Goal: Task Accomplishment & Management: Use online tool/utility

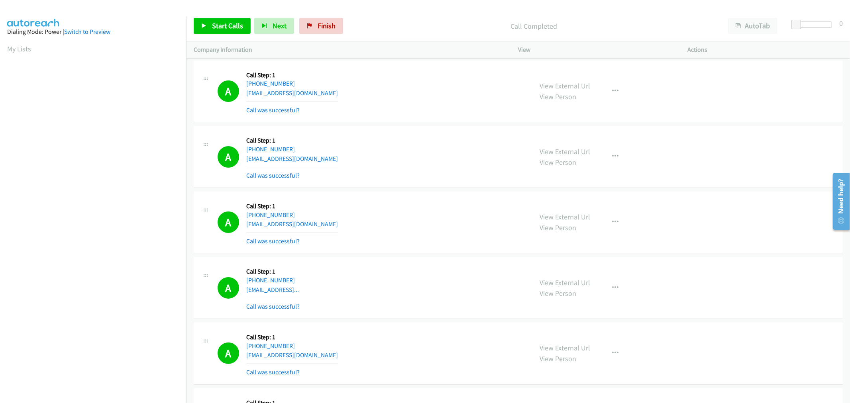
scroll to position [14801, 0]
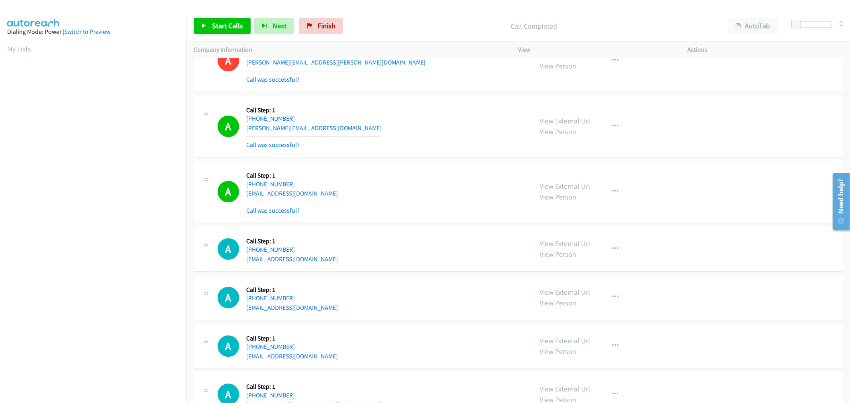
click at [424, 216] on div "A Callback Scheduled Call Step: 1 America/New_York [PHONE_NUMBER] [EMAIL_ADDRES…" at bounding box center [372, 191] width 308 height 47
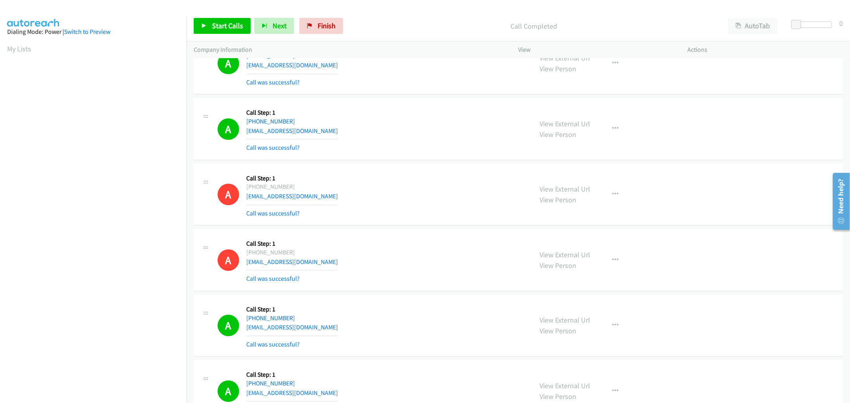
scroll to position [6770, 0]
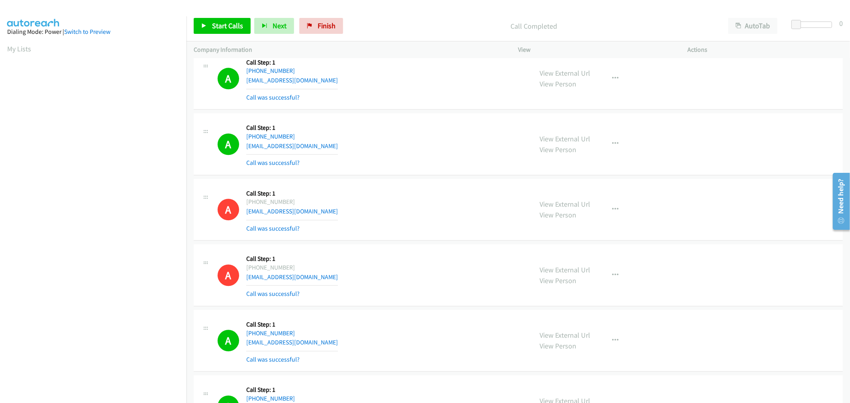
click at [420, 116] on td "A Callback Scheduled Call Step: 1 America/Los_Angeles [PHONE_NUMBER] [EMAIL_ADD…" at bounding box center [519, 145] width 664 height 66
click at [224, 21] on span "Start Calls" at bounding box center [227, 25] width 31 height 9
click at [425, 183] on div "A Callback Scheduled Call Step: 1 America/Los_Angeles [PHONE_NUMBER] [EMAIL_ADD…" at bounding box center [518, 210] width 649 height 62
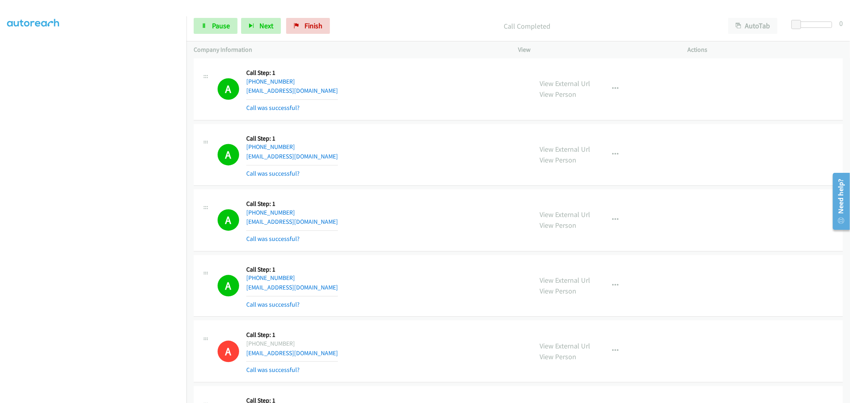
scroll to position [15005, 0]
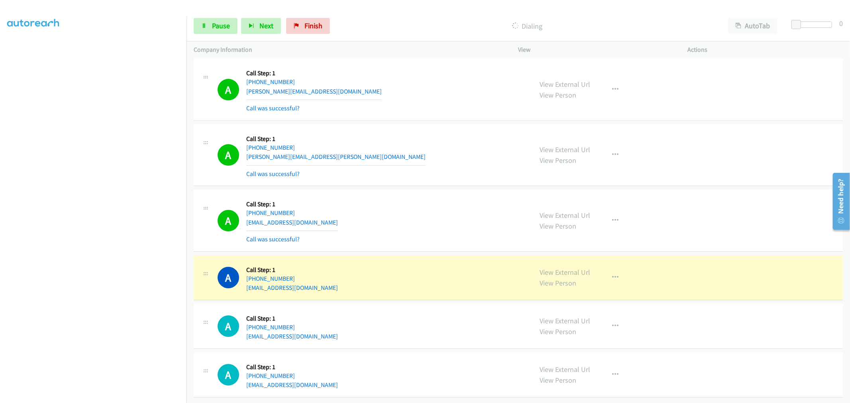
click at [600, 210] on div "View External Url View Person View External Url Email Schedule/Manage Callback …" at bounding box center [621, 220] width 177 height 47
click at [615, 218] on icon "button" at bounding box center [616, 221] width 6 height 6
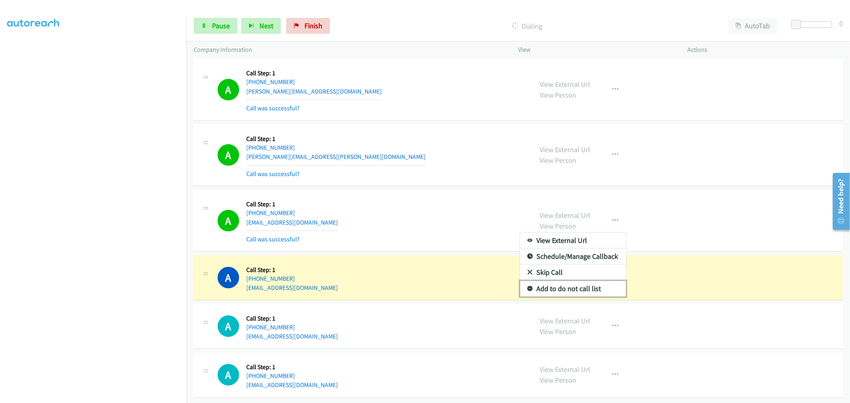
click at [576, 281] on link "Add to do not call list" at bounding box center [573, 289] width 106 height 16
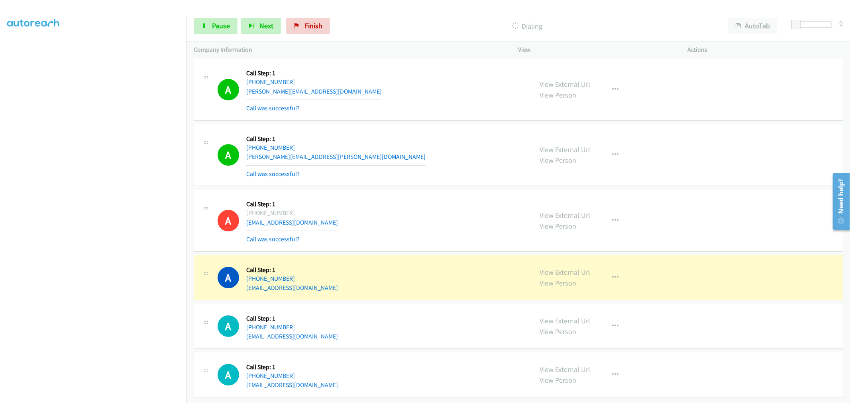
click at [415, 188] on td "A Callback Scheduled Call Step: 1 America/New_York [PHONE_NUMBER] [EMAIL_ADDRES…" at bounding box center [519, 221] width 664 height 66
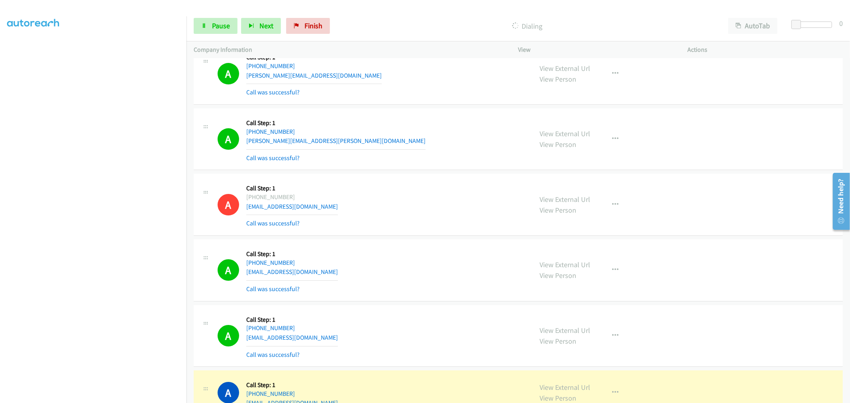
click at [436, 172] on td "A Callback Scheduled Call Step: 1 America/New_York [PHONE_NUMBER] [PERSON_NAME]…" at bounding box center [519, 139] width 664 height 66
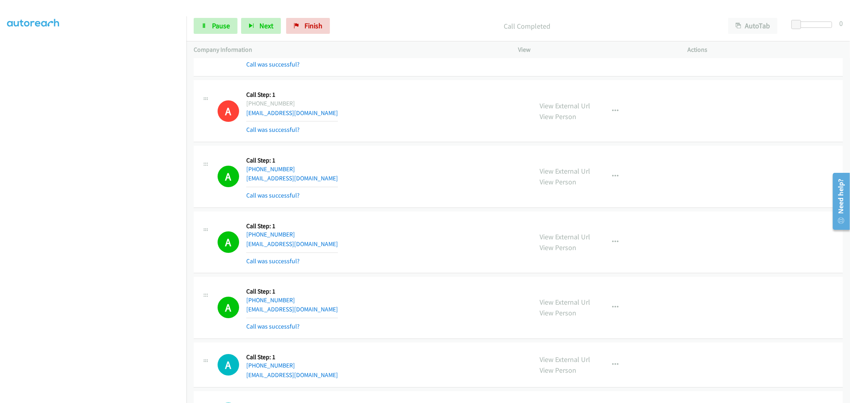
scroll to position [15183, 0]
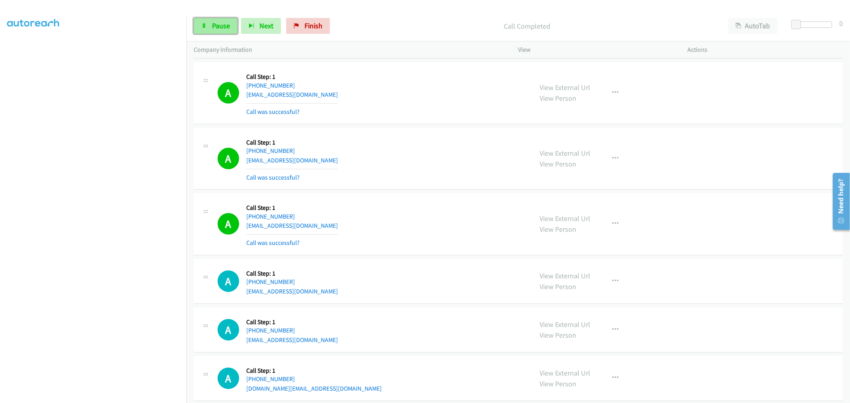
click at [221, 32] on link "Pause" at bounding box center [216, 26] width 44 height 16
click at [221, 31] on link "Start Calls" at bounding box center [222, 26] width 57 height 16
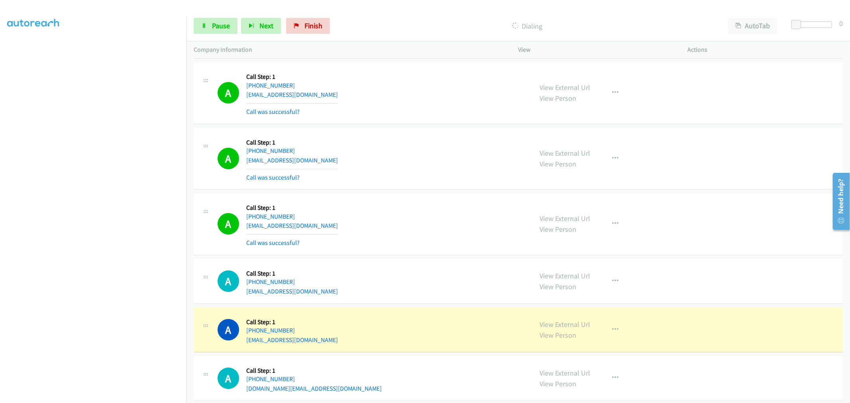
click at [423, 201] on td "A Callback Scheduled Call Step: 1 [GEOGRAPHIC_DATA]/[GEOGRAPHIC_DATA] [PHONE_NU…" at bounding box center [519, 225] width 664 height 66
click at [228, 18] on link "Pause" at bounding box center [216, 26] width 44 height 16
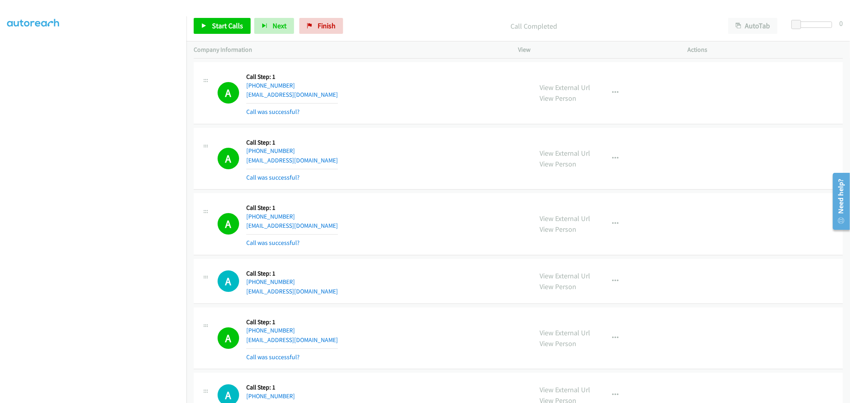
scroll to position [15271, 0]
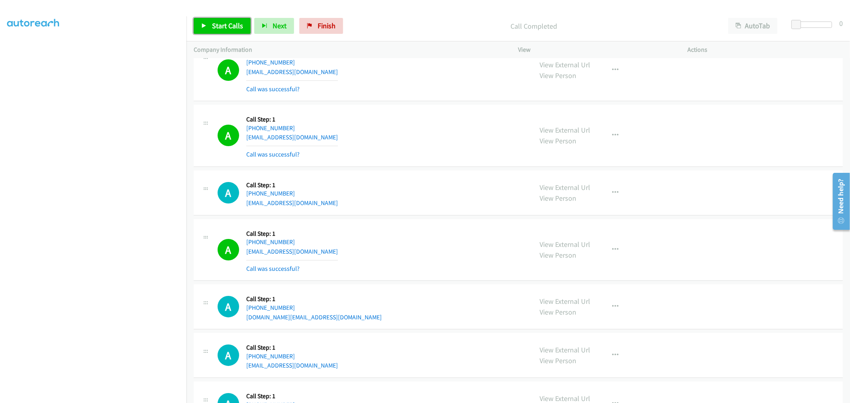
click at [233, 29] on span "Start Calls" at bounding box center [227, 25] width 31 height 9
click at [415, 115] on div "A Callback Scheduled Call Step: 1 [GEOGRAPHIC_DATA]/[GEOGRAPHIC_DATA] [PHONE_NU…" at bounding box center [518, 136] width 649 height 62
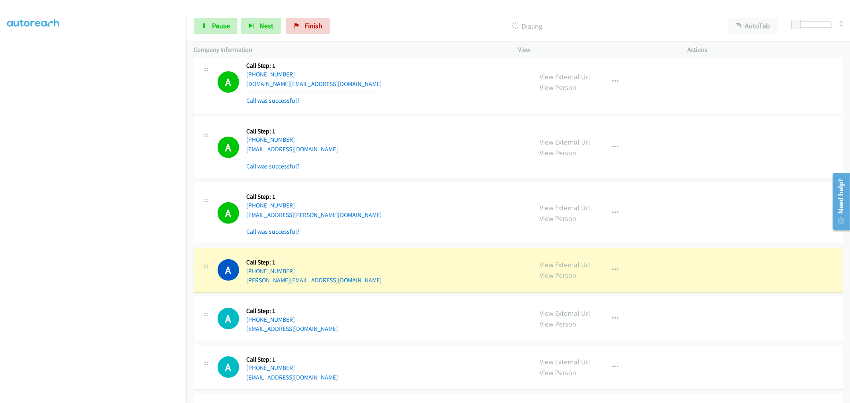
scroll to position [15611, 0]
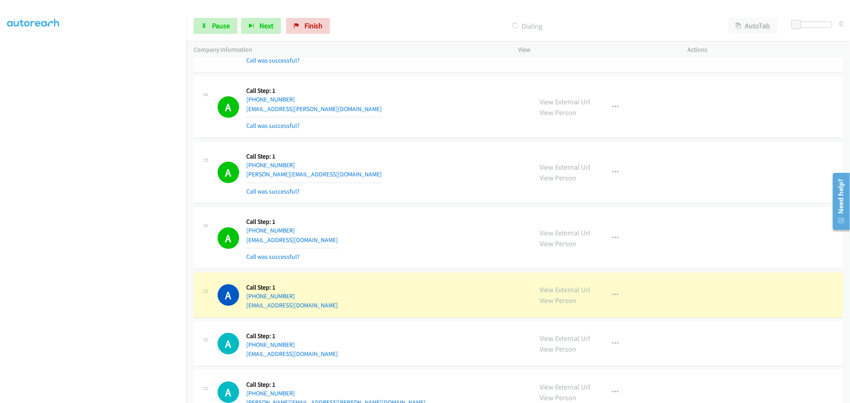
click at [437, 150] on td "A Callback Scheduled Call Step: 1 America/New_York [PHONE_NUMBER] [PERSON_NAME]…" at bounding box center [519, 173] width 664 height 66
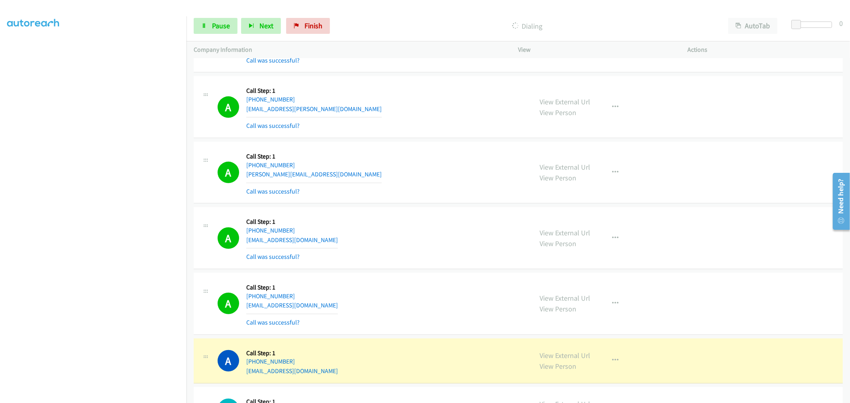
click at [432, 206] on td "A Callback Scheduled Call Step: 1 America/New_York [PHONE_NUMBER] [PERSON_NAME]…" at bounding box center [519, 173] width 664 height 66
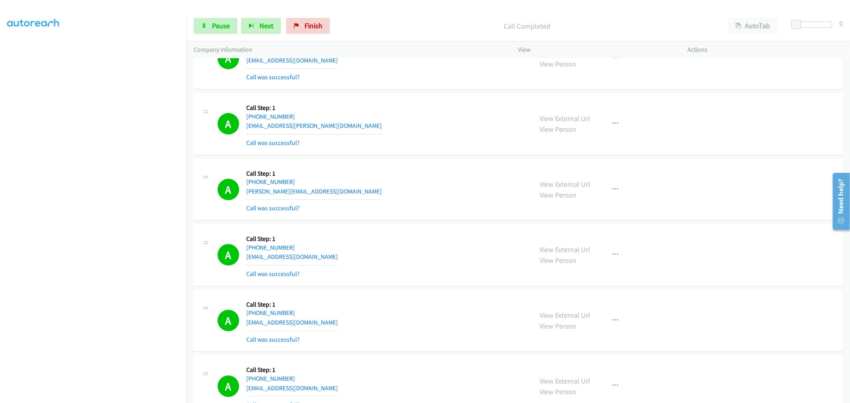
scroll to position [15628, 0]
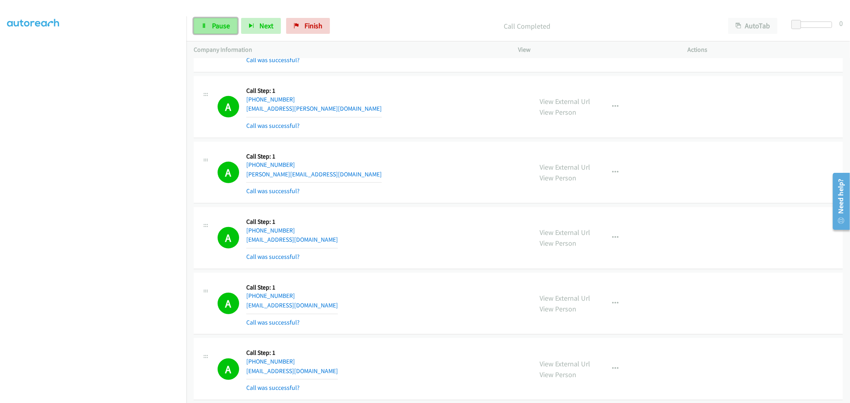
click at [217, 33] on link "Pause" at bounding box center [216, 26] width 44 height 16
click at [218, 23] on span "Start Calls" at bounding box center [227, 25] width 31 height 9
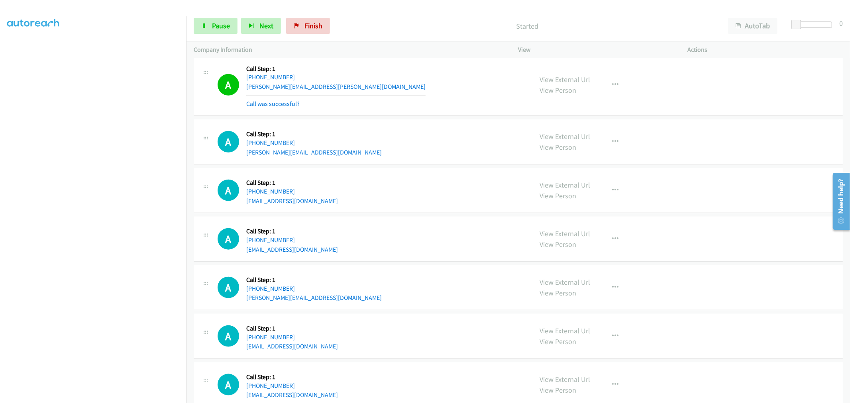
scroll to position [15924, 0]
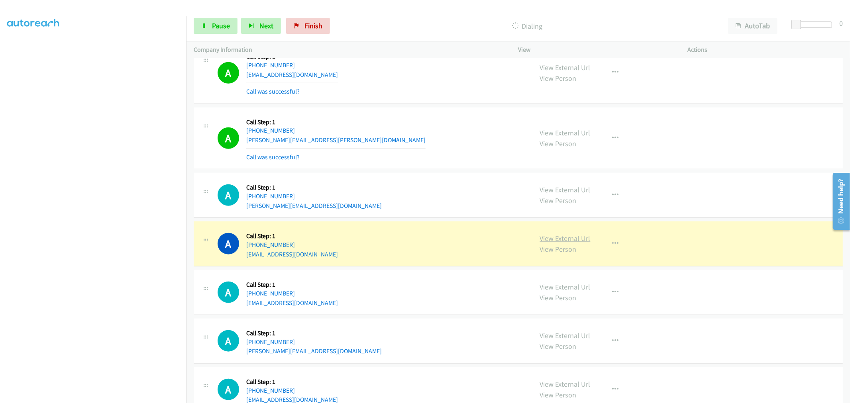
drag, startPoint x: 541, startPoint y: 249, endPoint x: 546, endPoint y: 248, distance: 5.3
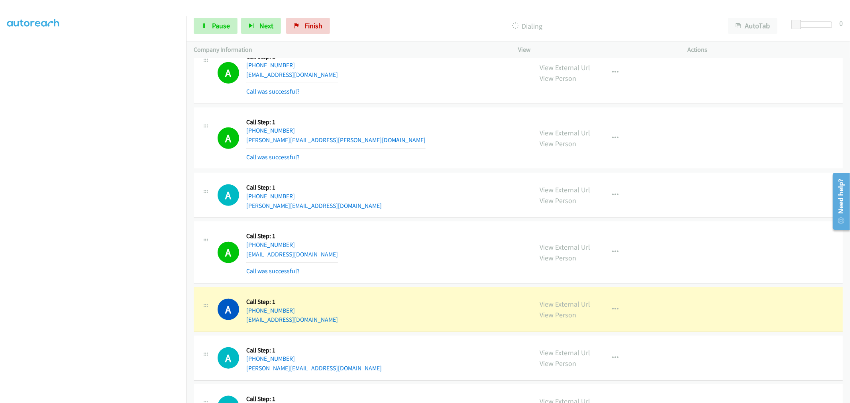
scroll to position [16013, 0]
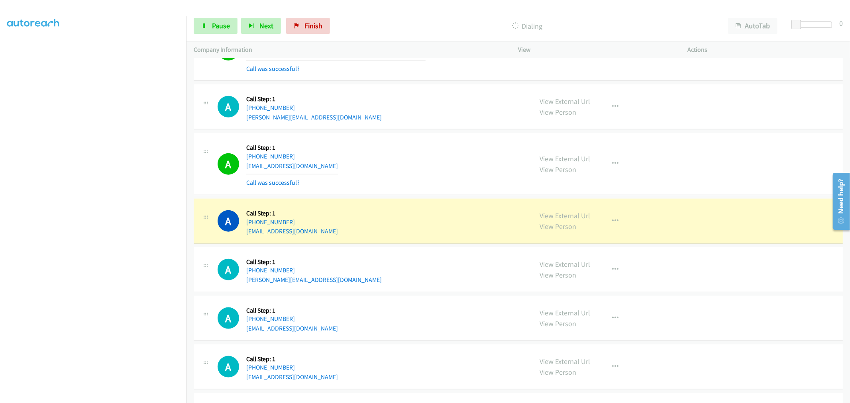
drag, startPoint x: 568, startPoint y: 225, endPoint x: 423, endPoint y: 84, distance: 202.4
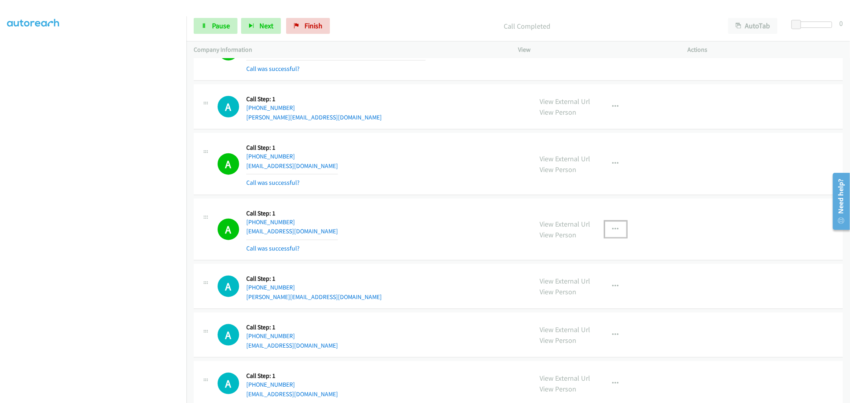
click at [605, 238] on button "button" at bounding box center [616, 230] width 22 height 16
click at [568, 306] on link "Add to do not call list" at bounding box center [573, 298] width 106 height 16
click at [76, 397] on section at bounding box center [93, 215] width 172 height 382
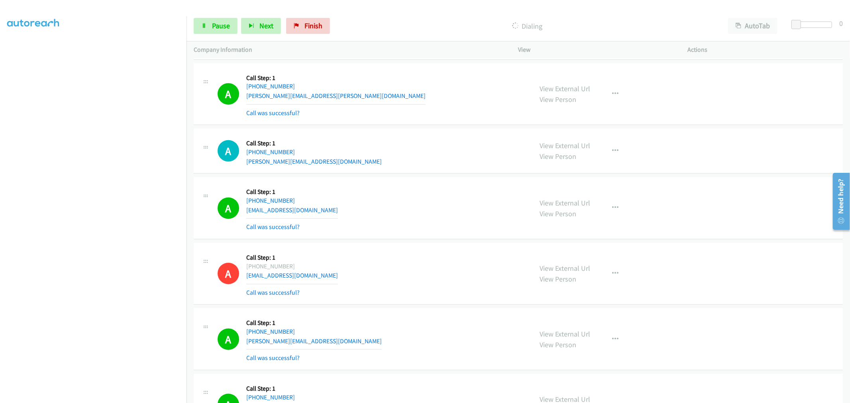
scroll to position [15985, 0]
click at [144, 397] on section at bounding box center [93, 215] width 172 height 382
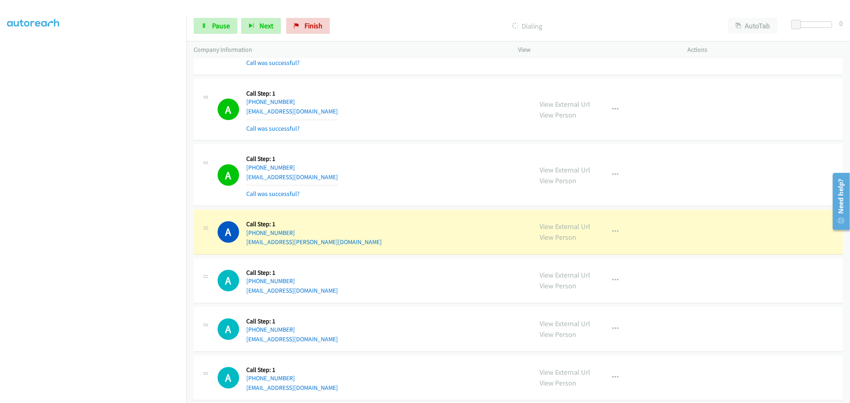
scroll to position [16473, 0]
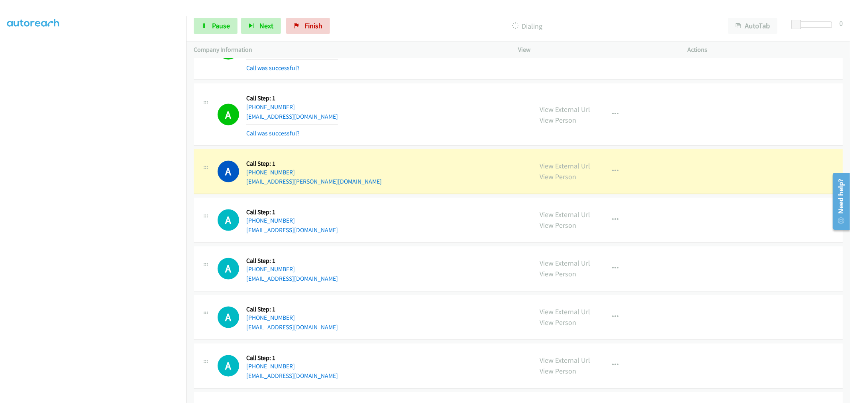
drag, startPoint x: 560, startPoint y: 178, endPoint x: 357, endPoint y: 45, distance: 241.9
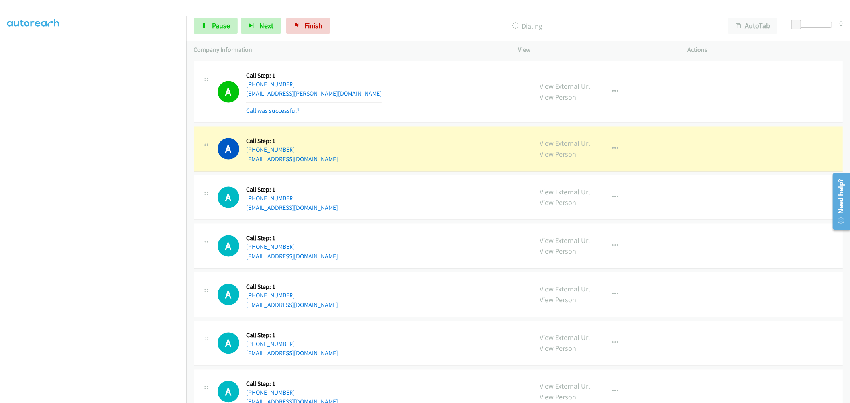
scroll to position [16562, 0]
click at [620, 100] on button "button" at bounding box center [616, 92] width 22 height 16
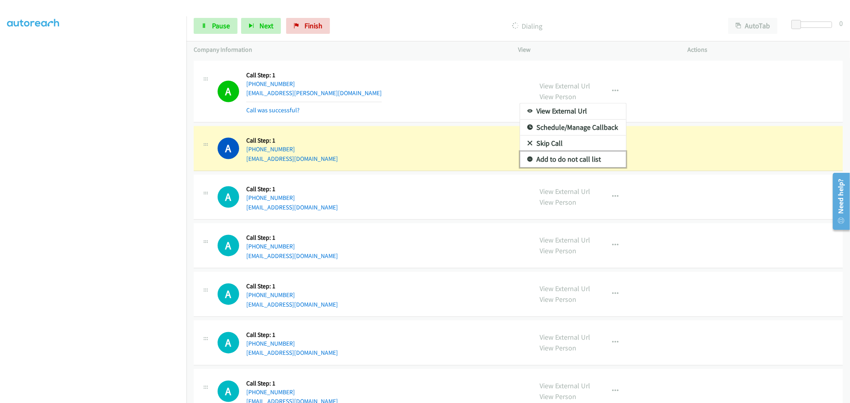
click at [577, 168] on link "Add to do not call list" at bounding box center [573, 160] width 106 height 16
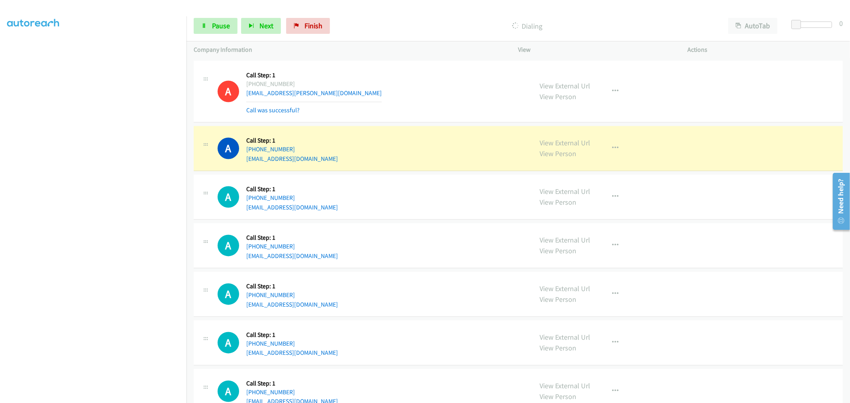
click at [417, 125] on td "A Callback Scheduled Call Step: 1 America/New_York [PHONE_NUMBER] [PERSON_NAME]…" at bounding box center [519, 92] width 664 height 66
click at [223, 19] on link "Pause" at bounding box center [216, 26] width 44 height 16
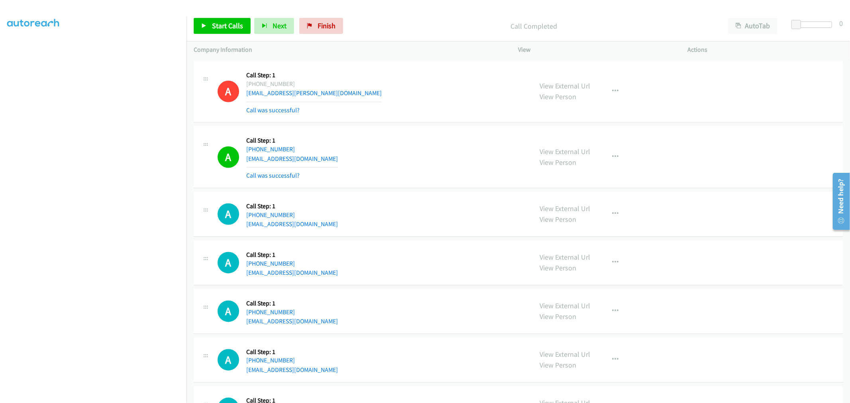
click at [416, 181] on div "A Callback Scheduled Call Step: 1 America/Los_Angeles [PHONE_NUMBER] [EMAIL_ADD…" at bounding box center [372, 157] width 308 height 47
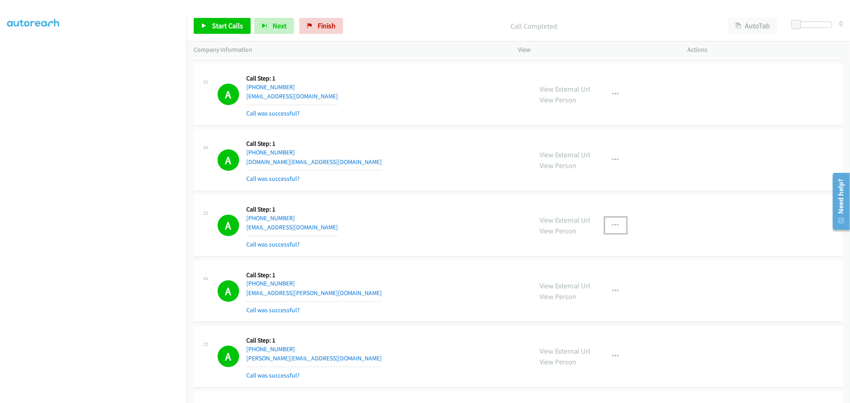
click at [623, 234] on button "button" at bounding box center [616, 226] width 22 height 16
click at [443, 228] on div at bounding box center [425, 201] width 850 height 403
click at [228, 25] on span "Start Calls" at bounding box center [227, 25] width 31 height 9
click at [415, 126] on div "A Callback Scheduled Call Step: 1 [GEOGRAPHIC_DATA]/[GEOGRAPHIC_DATA] [PHONE_NU…" at bounding box center [518, 95] width 649 height 62
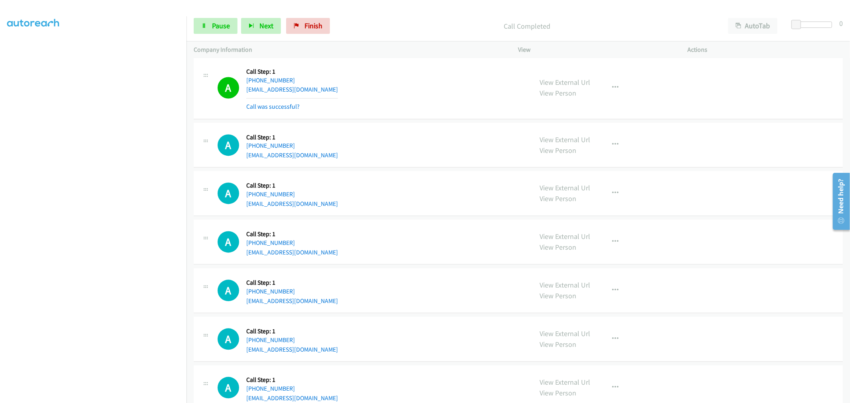
scroll to position [16612, 0]
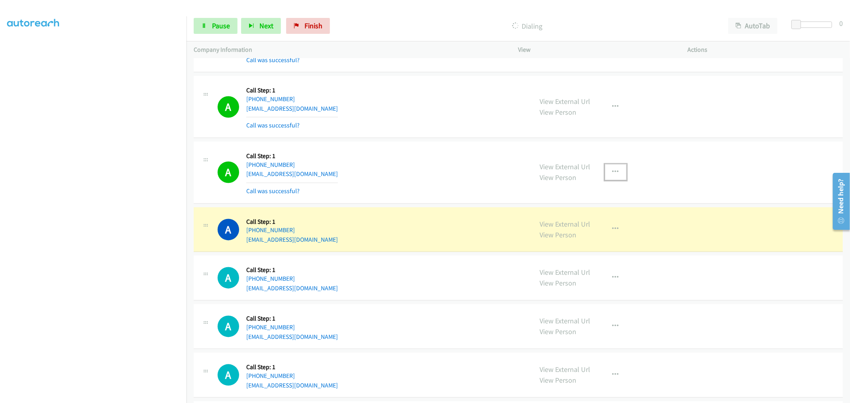
click at [611, 181] on button "button" at bounding box center [616, 173] width 22 height 16
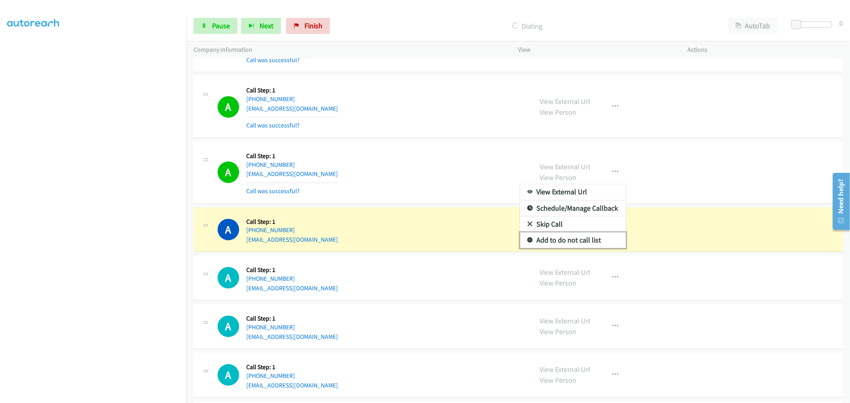
click at [563, 248] on link "Add to do not call list" at bounding box center [573, 241] width 106 height 16
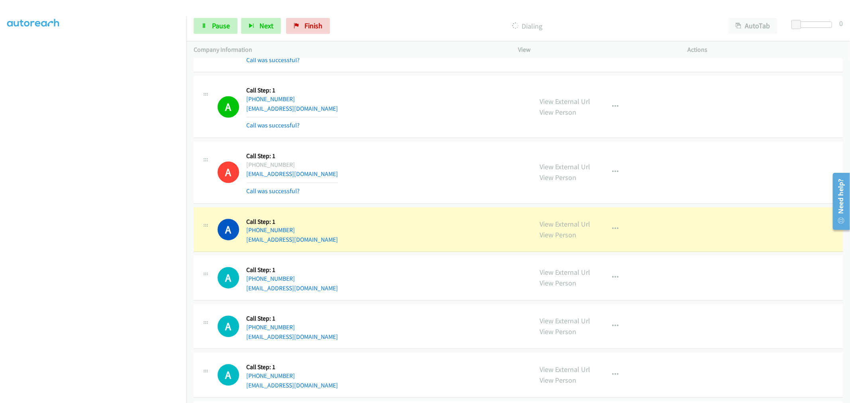
click at [411, 140] on td "A Callback Scheduled Call Step: 1 America/Los_Angeles [PHONE_NUMBER] [EMAIL_ADD…" at bounding box center [519, 108] width 664 height 66
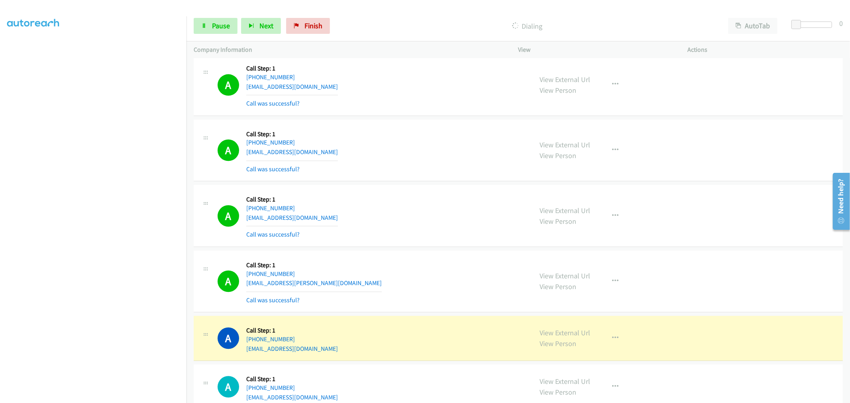
scroll to position [17010, 0]
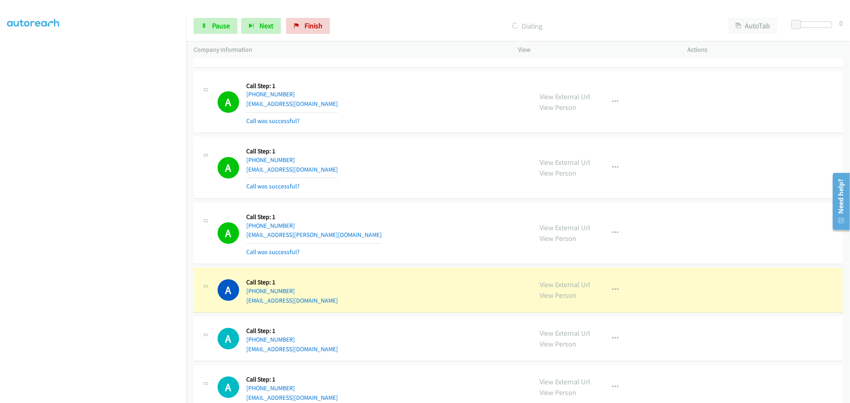
drag, startPoint x: 407, startPoint y: 270, endPoint x: 480, endPoint y: 270, distance: 73.4
drag, startPoint x: 480, startPoint y: 270, endPoint x: 531, endPoint y: 294, distance: 56.7
click at [488, 290] on div "A Callback Scheduled Call Step: 1 America/New_York [PHONE_NUMBER] [EMAIL_ADDRES…" at bounding box center [372, 290] width 308 height 30
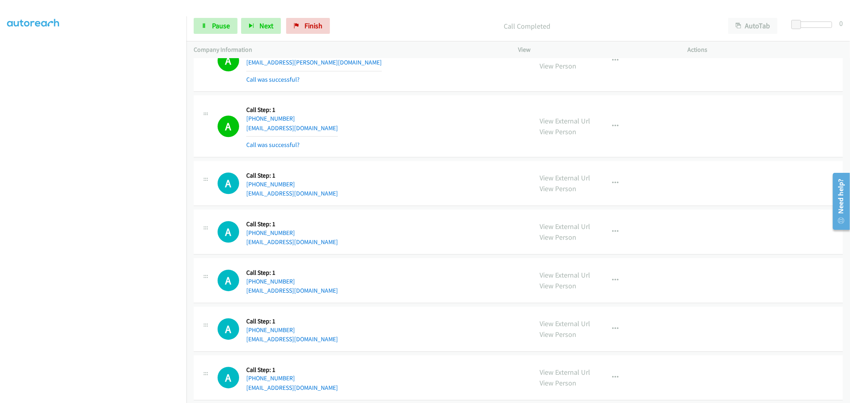
scroll to position [17188, 0]
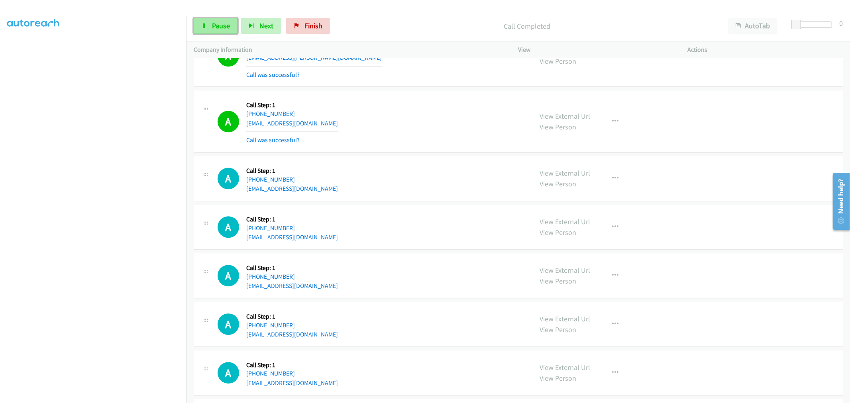
click at [224, 28] on span "Pause" at bounding box center [221, 25] width 18 height 9
click at [216, 29] on span "Start Calls" at bounding box center [208, 37] width 15 height 17
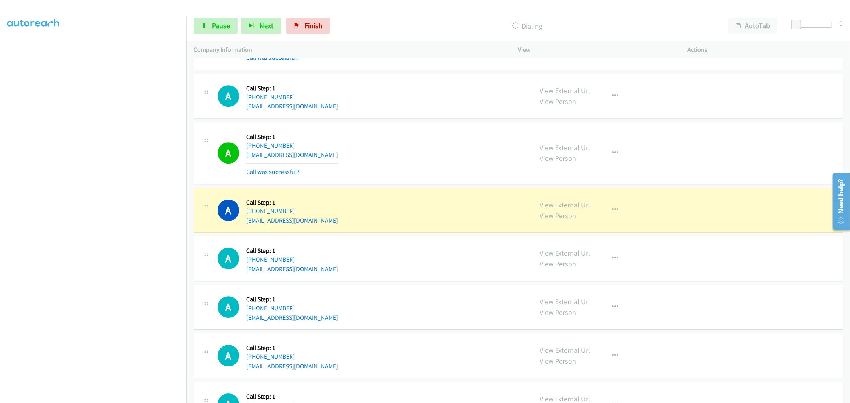
scroll to position [17276, 0]
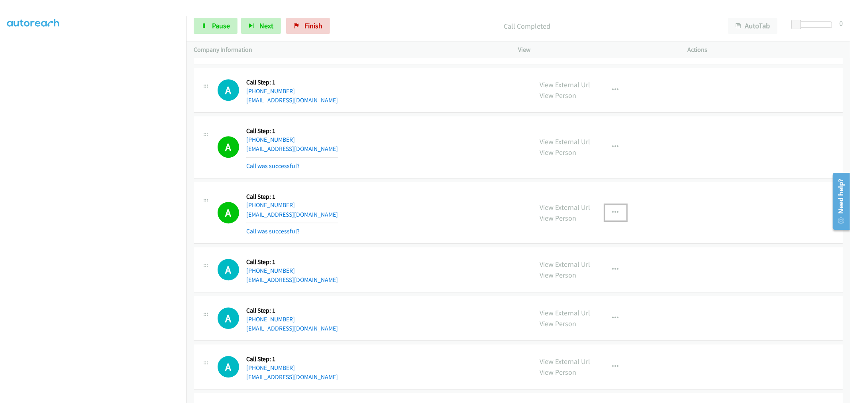
click at [612, 219] on button "button" at bounding box center [616, 213] width 22 height 16
click at [572, 289] on link "Add to do not call list" at bounding box center [573, 281] width 106 height 16
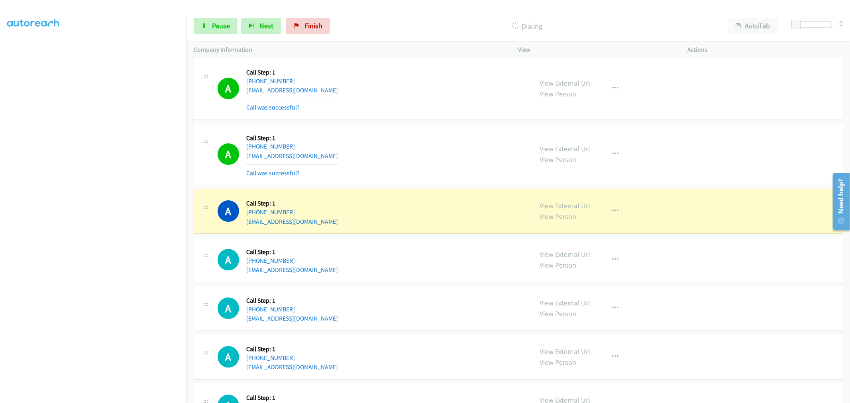
scroll to position [17542, 0]
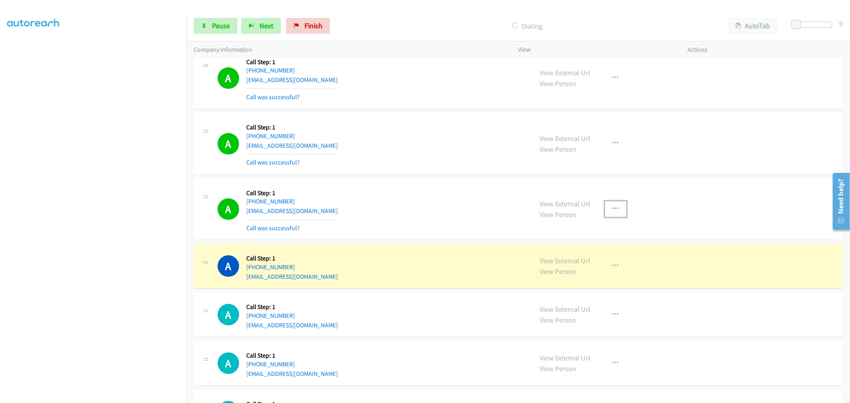
drag, startPoint x: 610, startPoint y: 221, endPoint x: 605, endPoint y: 237, distance: 16.6
click at [613, 212] on icon "button" at bounding box center [616, 209] width 6 height 6
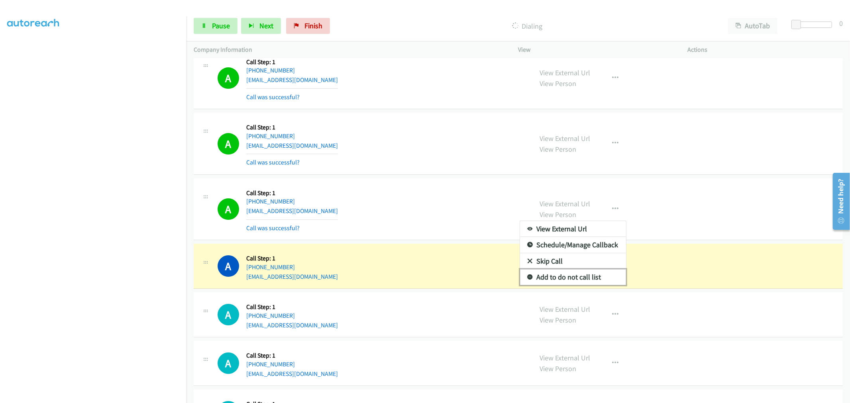
click at [581, 285] on link "Add to do not call list" at bounding box center [573, 278] width 106 height 16
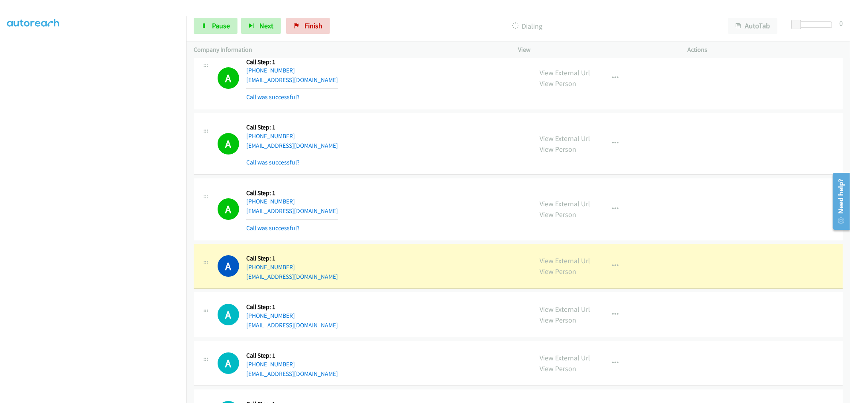
click at [445, 216] on div "A Callback Scheduled Call Step: 1 [GEOGRAPHIC_DATA]/[GEOGRAPHIC_DATA] [PHONE_NU…" at bounding box center [372, 209] width 308 height 47
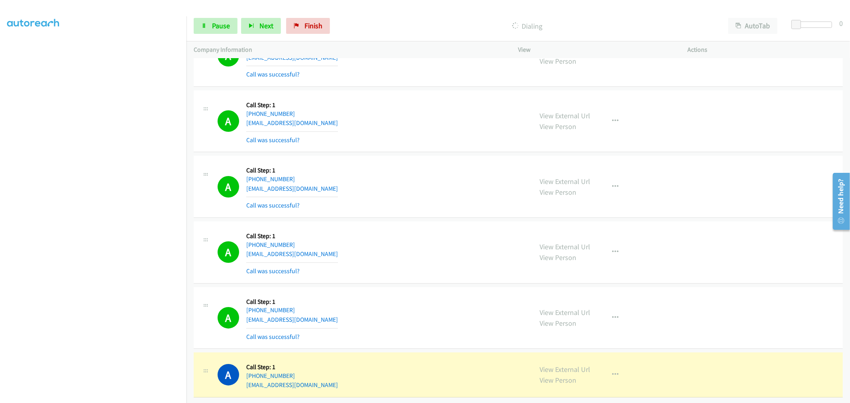
scroll to position [17779, 0]
drag, startPoint x: 549, startPoint y: 365, endPoint x: 526, endPoint y: 341, distance: 33.3
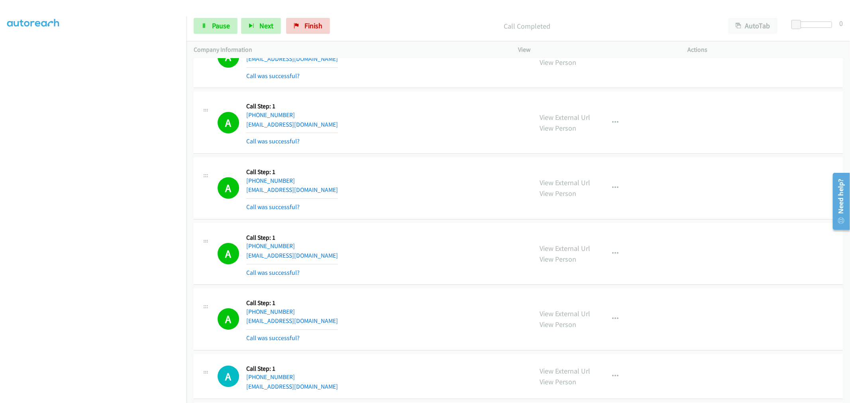
scroll to position [17841, 0]
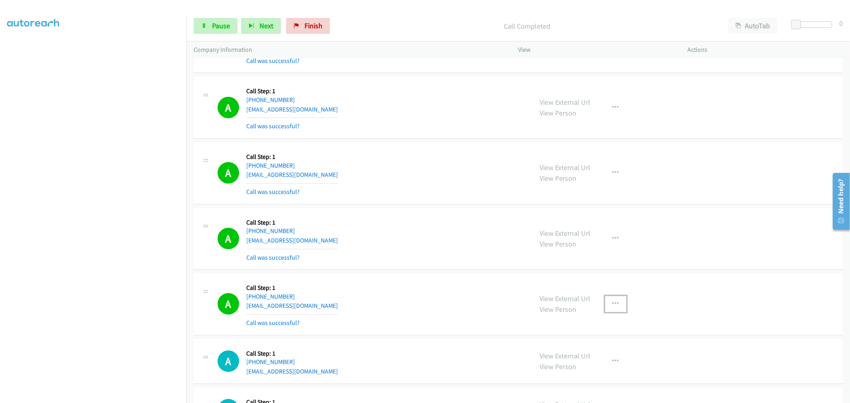
click at [613, 307] on icon "button" at bounding box center [616, 304] width 6 height 6
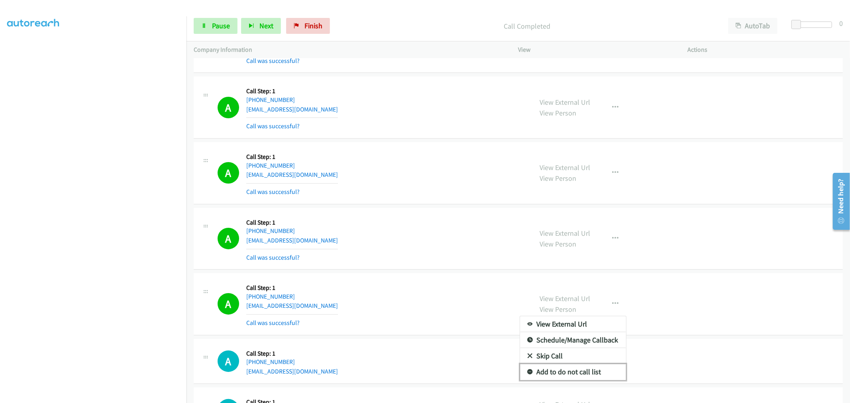
click at [562, 380] on link "Add to do not call list" at bounding box center [573, 372] width 106 height 16
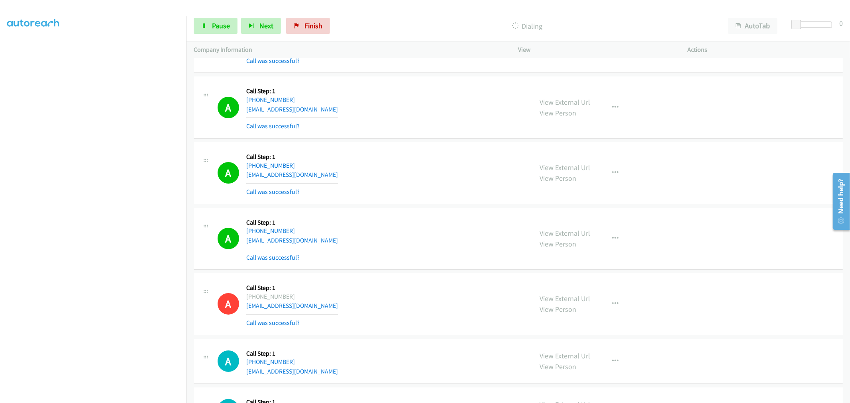
click at [423, 152] on td "A Callback Scheduled Call Step: 1 [GEOGRAPHIC_DATA]/[GEOGRAPHIC_DATA] [PHONE_NU…" at bounding box center [519, 174] width 664 height 66
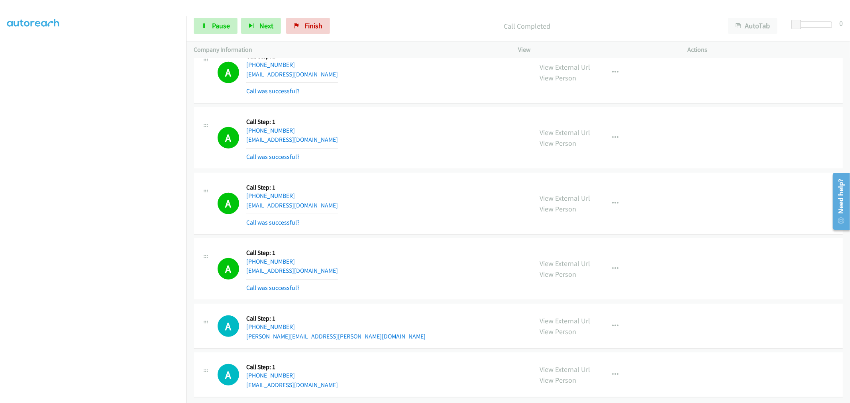
scroll to position [18305, 0]
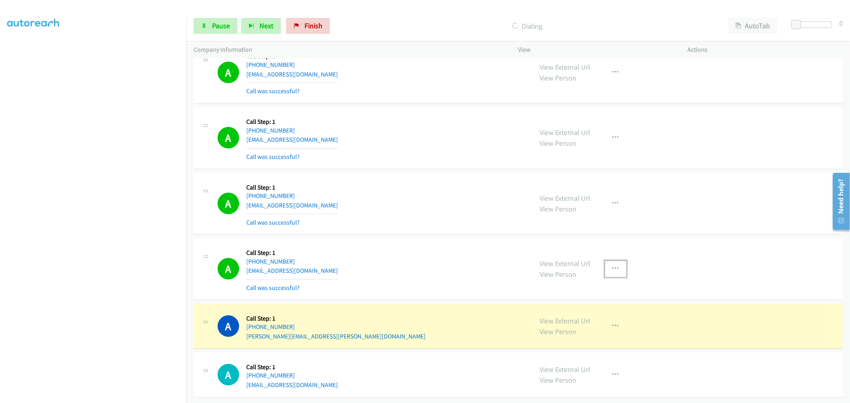
click at [616, 262] on button "button" at bounding box center [616, 269] width 22 height 16
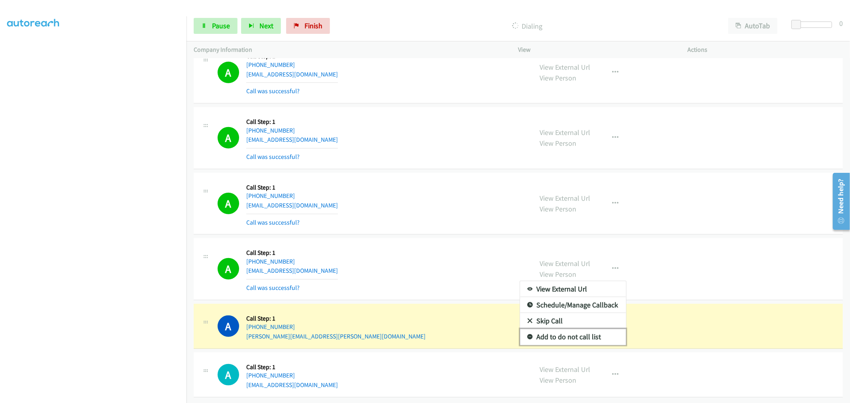
click at [554, 329] on link "Add to do not call list" at bounding box center [573, 337] width 106 height 16
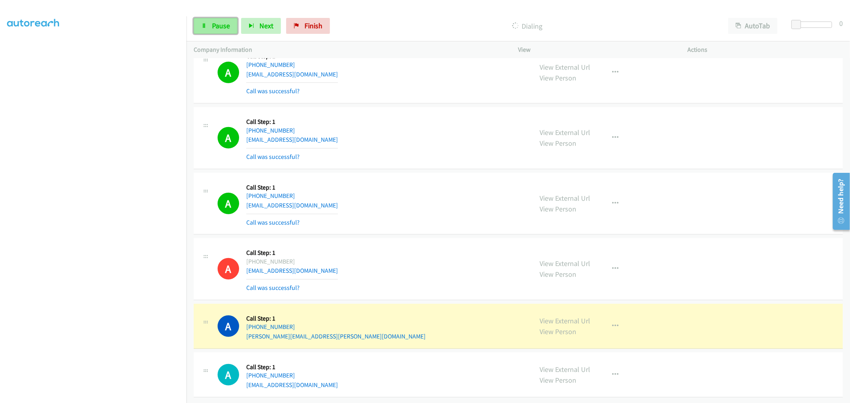
click at [219, 26] on span "Pause" at bounding box center [221, 25] width 18 height 9
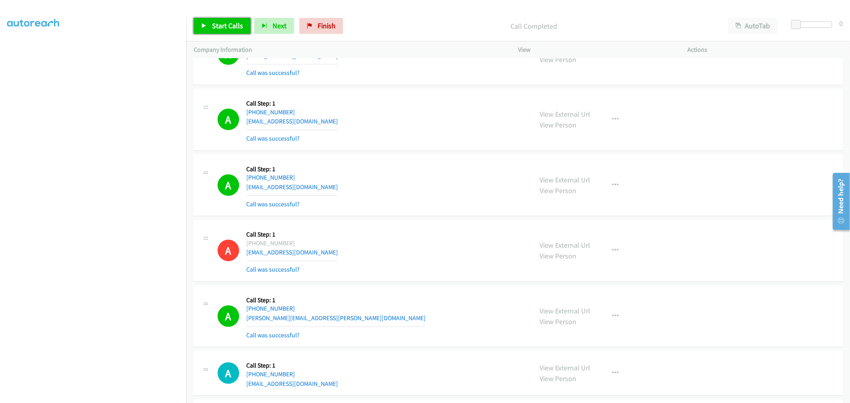
click at [221, 22] on span "Start Calls" at bounding box center [227, 25] width 31 height 9
click at [423, 165] on td "A Callback Scheduled Call Step: 1 America/Los_Angeles [PHONE_NUMBER] [EMAIL_ADD…" at bounding box center [519, 186] width 664 height 66
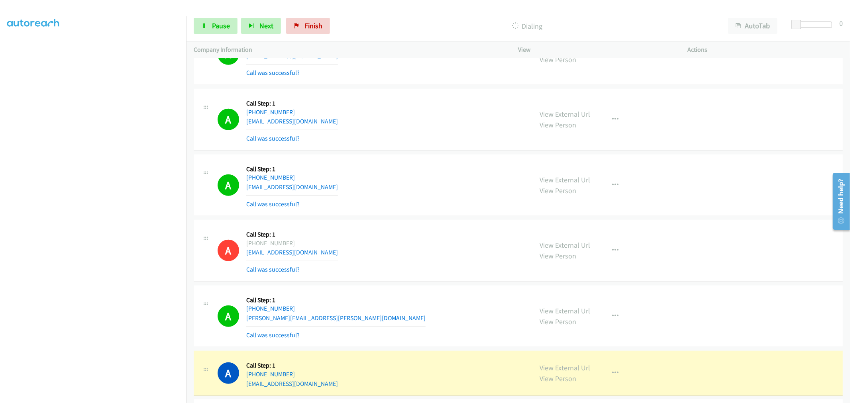
click at [225, 37] on div "Start Calls Pause Next Finish Dialing AutoTab AutoTab 0" at bounding box center [519, 26] width 664 height 31
drag, startPoint x: 221, startPoint y: 27, endPoint x: 252, endPoint y: 58, distance: 43.7
click at [221, 27] on span "Pause" at bounding box center [221, 25] width 18 height 9
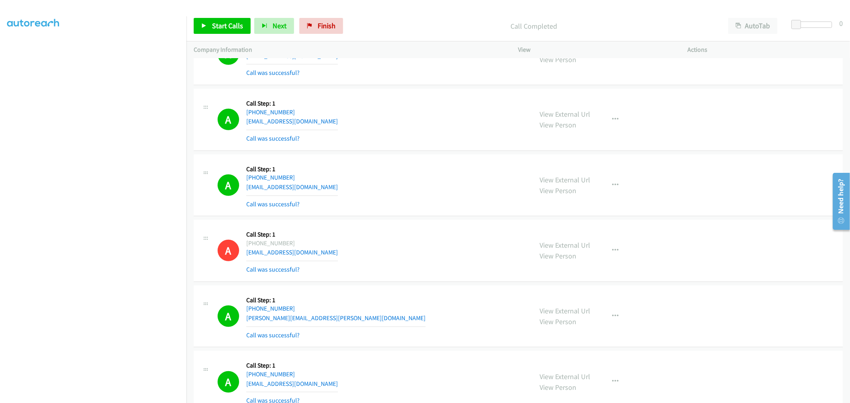
scroll to position [18438, 0]
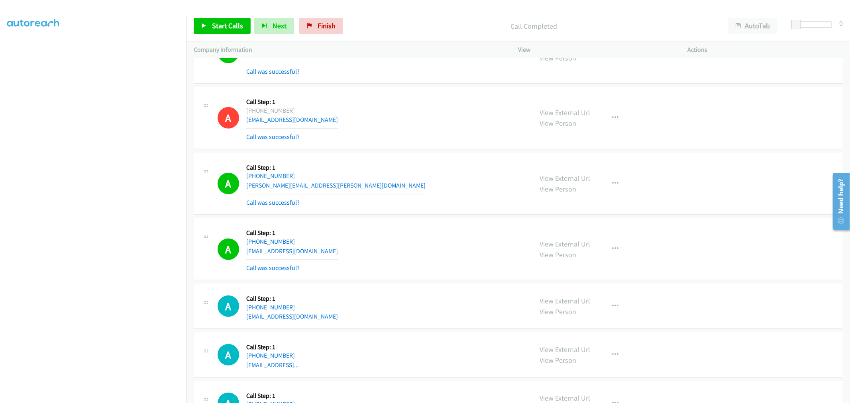
click at [407, 97] on td "A Callback Scheduled Call Step: 1 [GEOGRAPHIC_DATA]/[GEOGRAPHIC_DATA] [PHONE_NU…" at bounding box center [519, 119] width 664 height 66
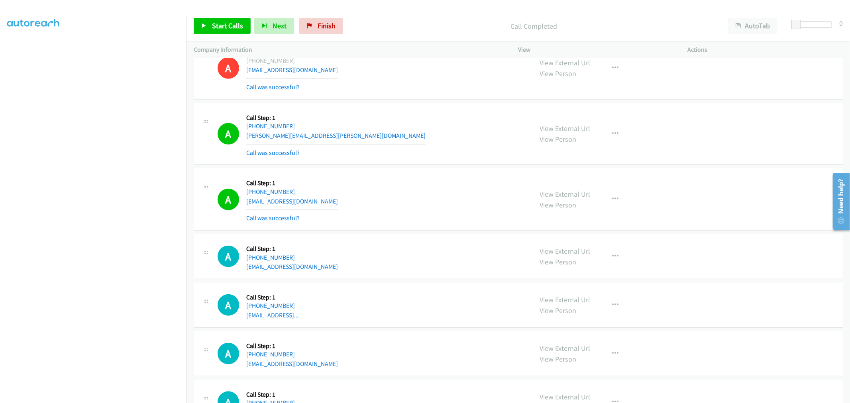
scroll to position [18482, 0]
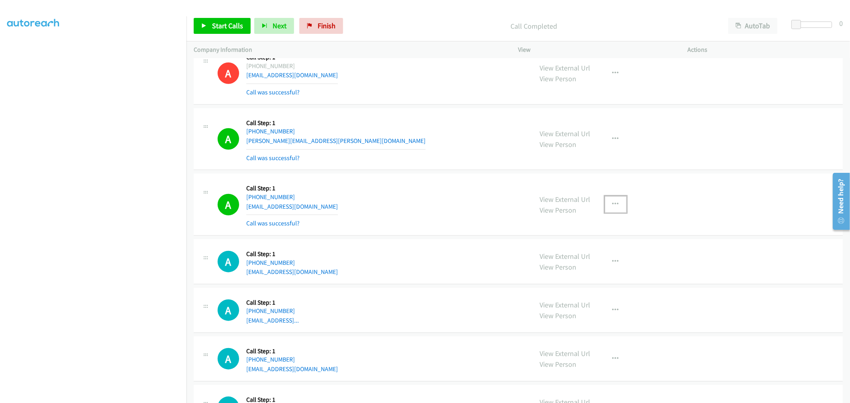
click at [609, 212] on button "button" at bounding box center [616, 205] width 22 height 16
click at [568, 281] on link "Add to do not call list" at bounding box center [573, 273] width 106 height 16
click at [426, 222] on div "A Callback Scheduled Call Step: 1 America/New_York [PHONE_NUMBER] [EMAIL_ADDRES…" at bounding box center [372, 204] width 308 height 47
click at [238, 31] on link "Start Calls" at bounding box center [222, 26] width 57 height 16
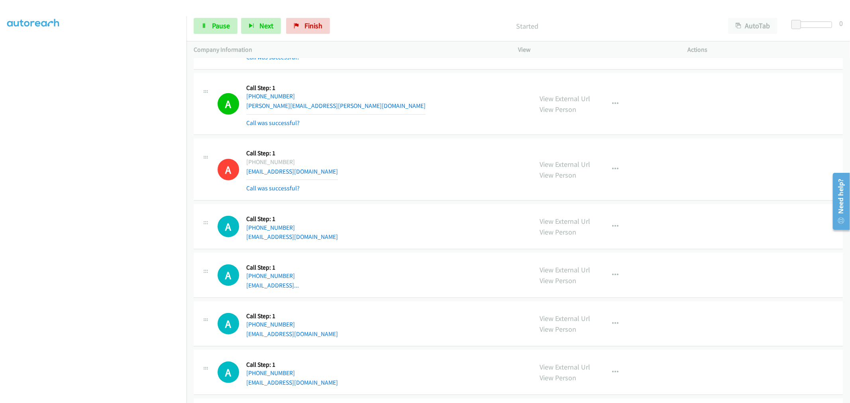
scroll to position [18571, 0]
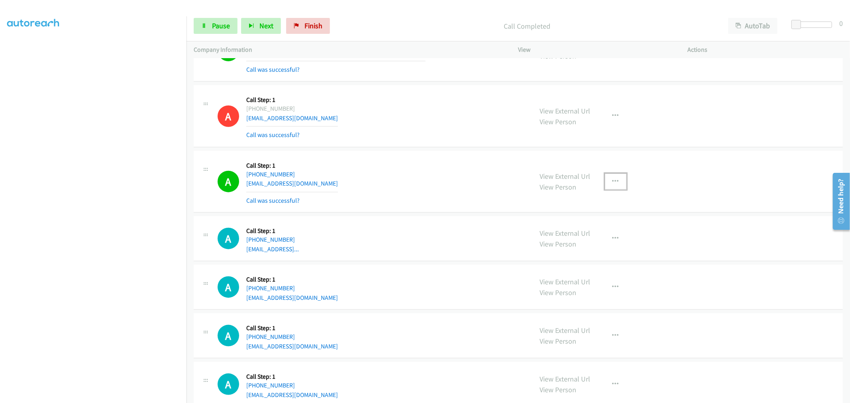
drag, startPoint x: 614, startPoint y: 201, endPoint x: 577, endPoint y: 249, distance: 60.6
click at [614, 190] on button "button" at bounding box center [616, 182] width 22 height 16
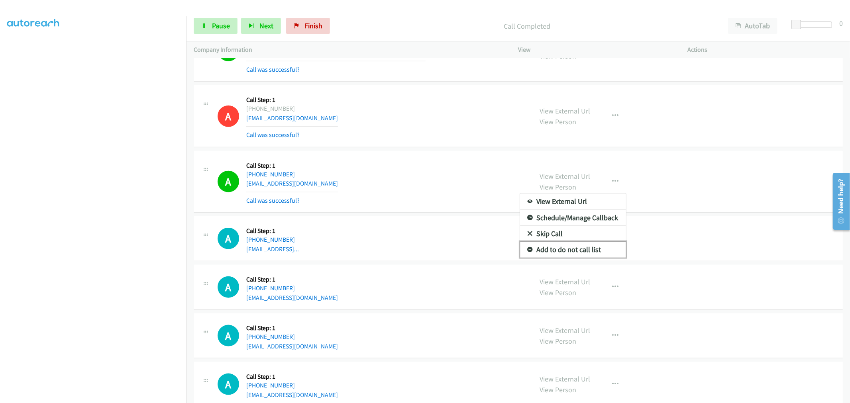
click at [562, 258] on link "Add to do not call list" at bounding box center [573, 250] width 106 height 16
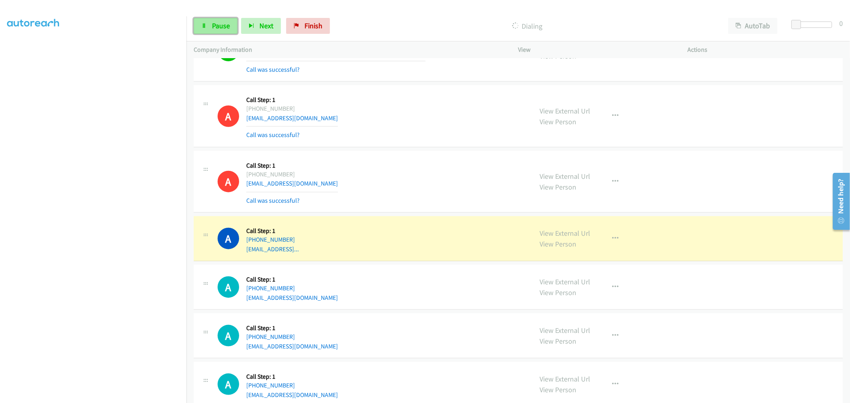
click at [214, 20] on link "Pause" at bounding box center [216, 26] width 44 height 16
drag, startPoint x: 427, startPoint y: 166, endPoint x: 397, endPoint y: 143, distance: 38.7
click at [427, 166] on div "A Callback Scheduled Call Step: 1 America/New_York [PHONE_NUMBER] [EMAIL_ADDRES…" at bounding box center [518, 182] width 649 height 62
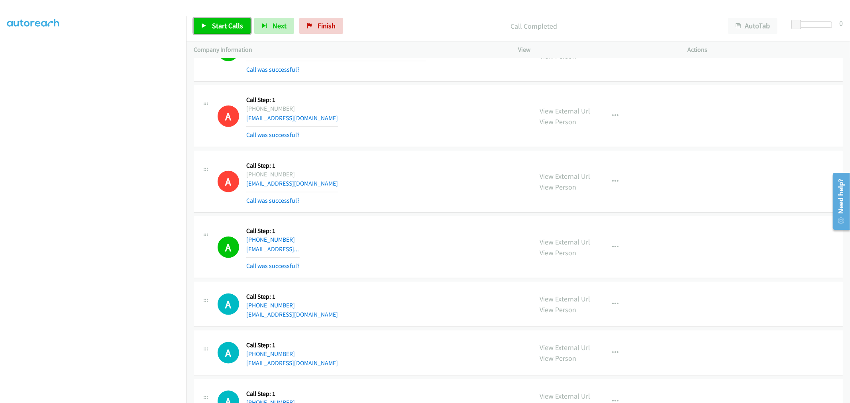
click at [225, 24] on span "Start Calls" at bounding box center [227, 25] width 31 height 9
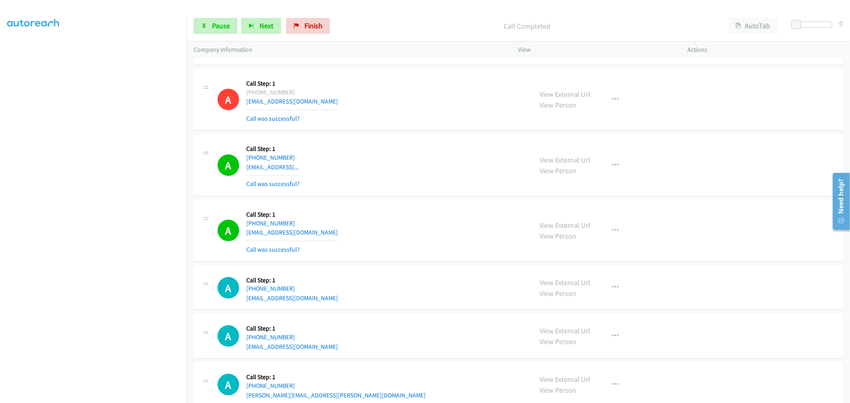
scroll to position [18659, 0]
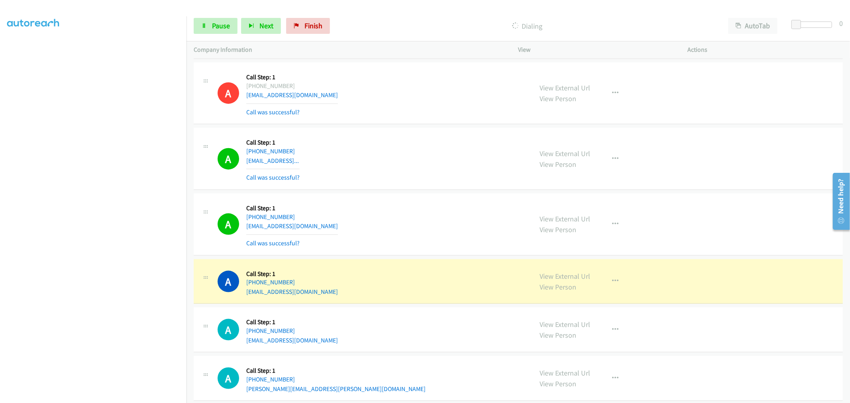
click at [425, 192] on td "A Callback Scheduled Call Step: 1 America/New_York [PHONE_NUMBER] [PERSON_NAME]…" at bounding box center [519, 159] width 664 height 66
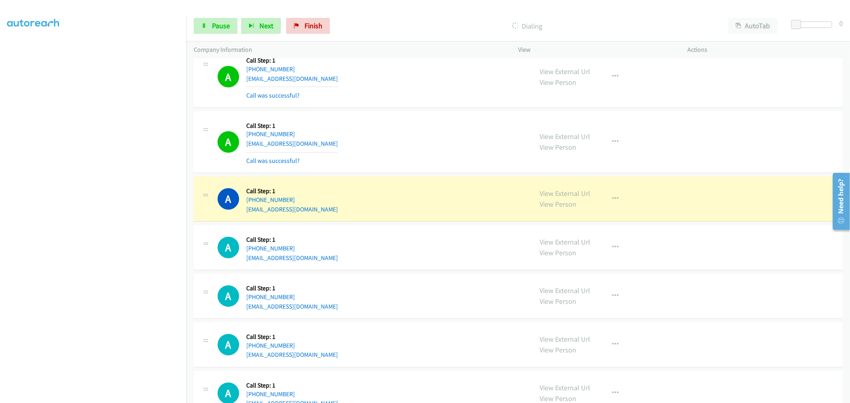
scroll to position [19073, 0]
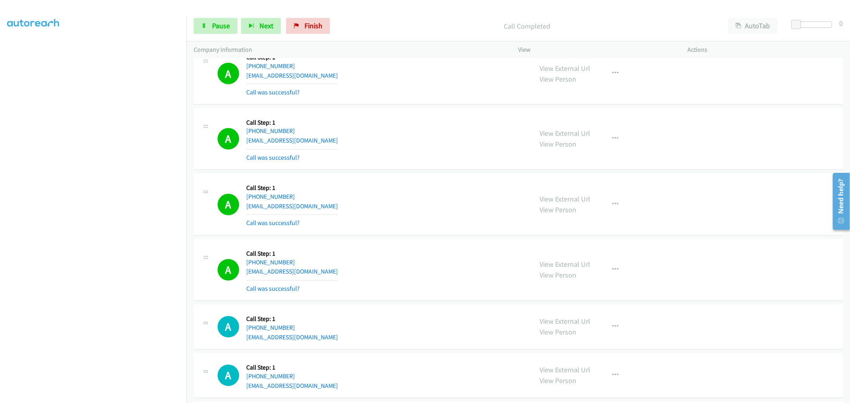
click at [416, 185] on td "A Callback Scheduled Call Step: 1 America/Los_Angeles [PHONE_NUMBER] [EMAIL_ADD…" at bounding box center [519, 205] width 664 height 66
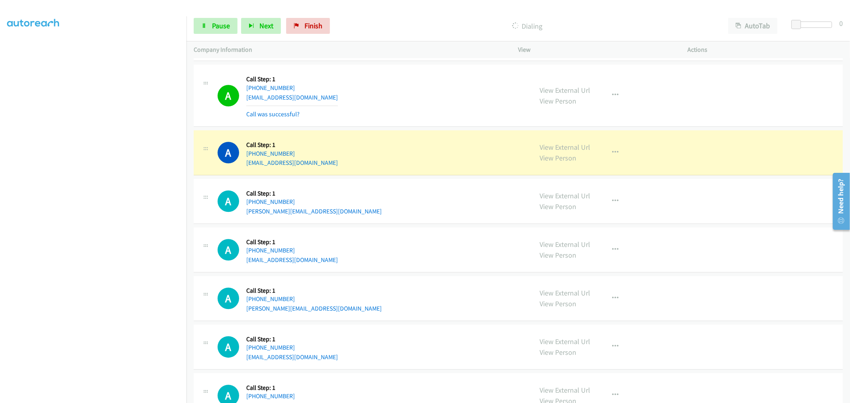
scroll to position [19625, 0]
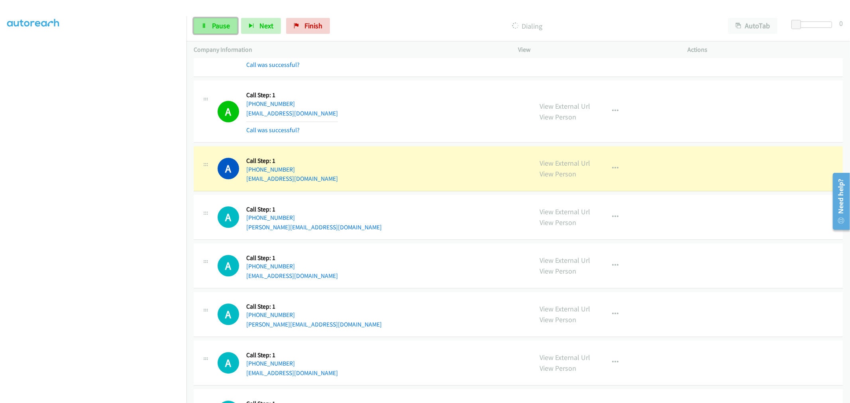
click at [222, 23] on span "Pause" at bounding box center [221, 25] width 18 height 9
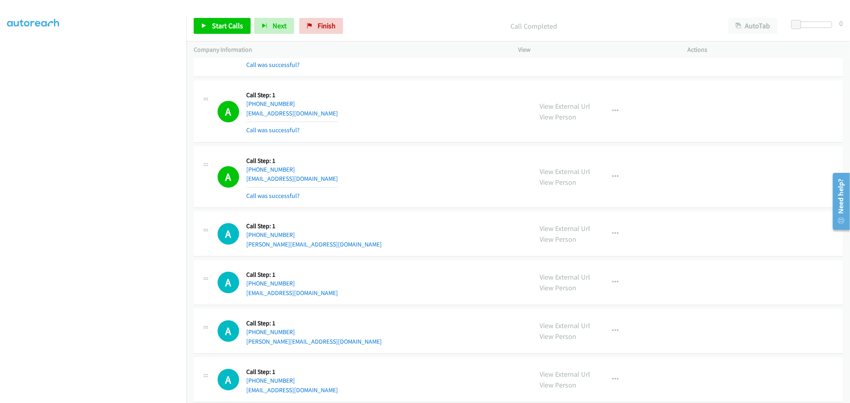
click at [431, 201] on div "A Callback Scheduled Call Step: 1 America/New_York [PHONE_NUMBER] [EMAIL_ADDRES…" at bounding box center [372, 176] width 308 height 47
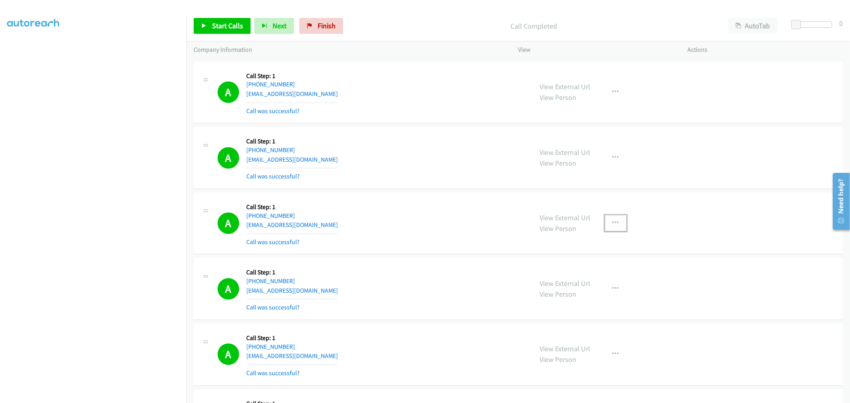
drag, startPoint x: 617, startPoint y: 230, endPoint x: 599, endPoint y: 262, distance: 36.4
click at [617, 230] on button "button" at bounding box center [616, 224] width 22 height 16
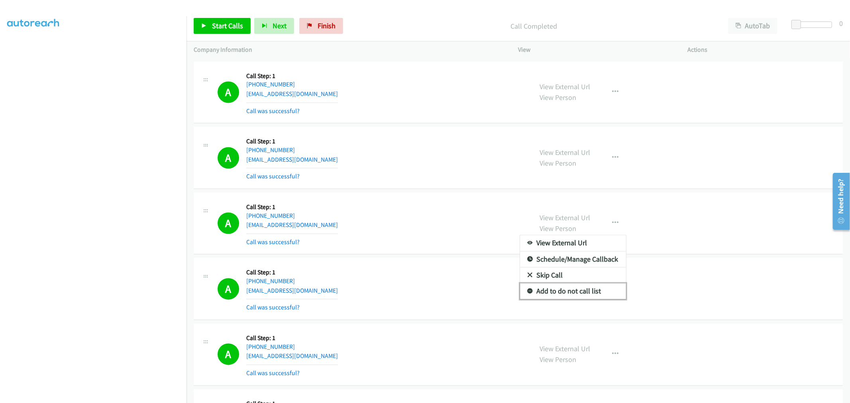
click at [553, 300] on link "Add to do not call list" at bounding box center [573, 292] width 106 height 16
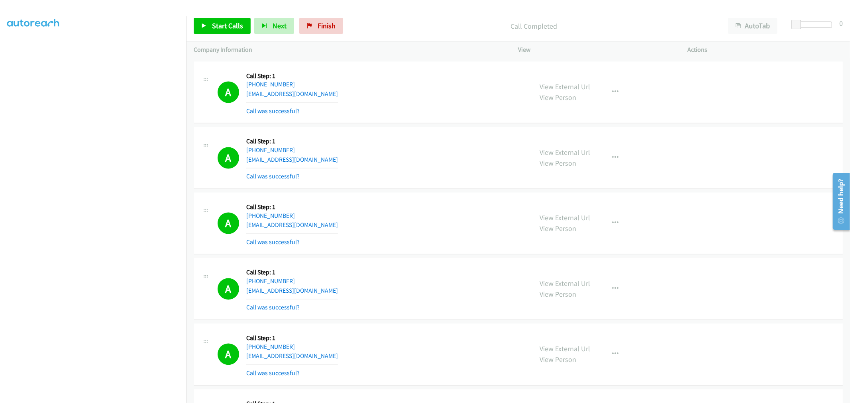
drag, startPoint x: 385, startPoint y: 228, endPoint x: 416, endPoint y: 191, distance: 48.1
click at [385, 227] on div "A Callback Scheduled Call Step: 1 America/New_York [PHONE_NUMBER] [EMAIL_ADDRES…" at bounding box center [372, 223] width 308 height 47
click at [515, 116] on div "A Callback Scheduled Call Step: 1 America/New_York [PHONE_NUMBER] [EMAIL_ADDRES…" at bounding box center [372, 92] width 308 height 47
click at [225, 24] on span "Start Calls" at bounding box center [227, 25] width 31 height 9
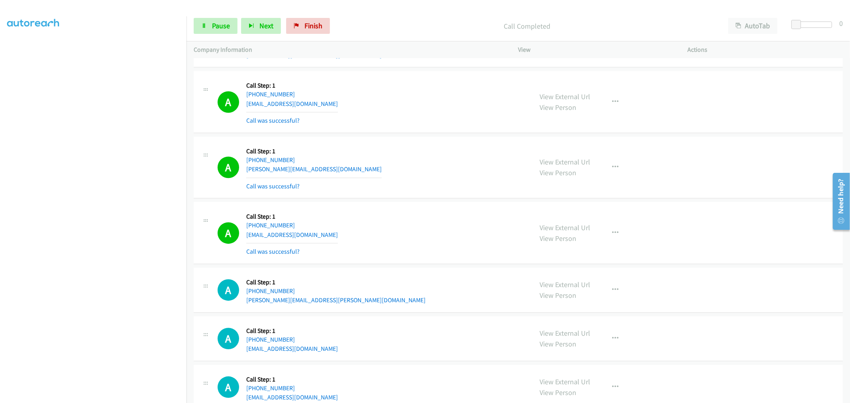
scroll to position [19828, 0]
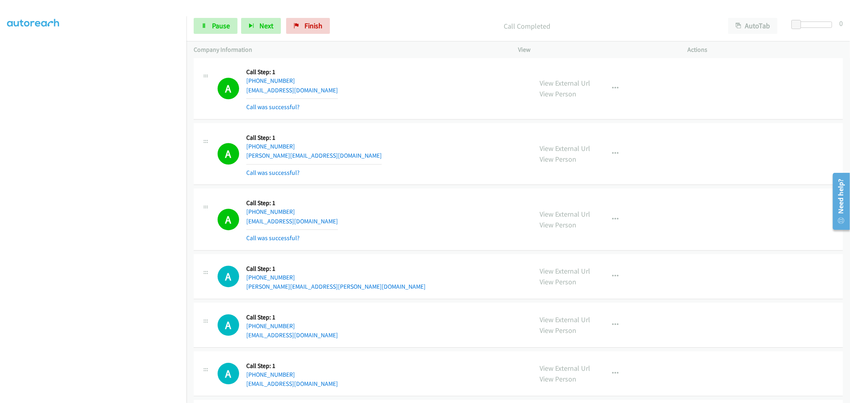
click at [626, 233] on div "View External Url View Person View External Url Email Schedule/Manage Callback …" at bounding box center [621, 219] width 177 height 47
click at [616, 242] on div "View External Url View Person View External Url Email Schedule/Manage Callback …" at bounding box center [621, 219] width 177 height 47
drag, startPoint x: 614, startPoint y: 233, endPoint x: 613, endPoint y: 264, distance: 30.7
click at [614, 223] on icon "button" at bounding box center [616, 219] width 6 height 6
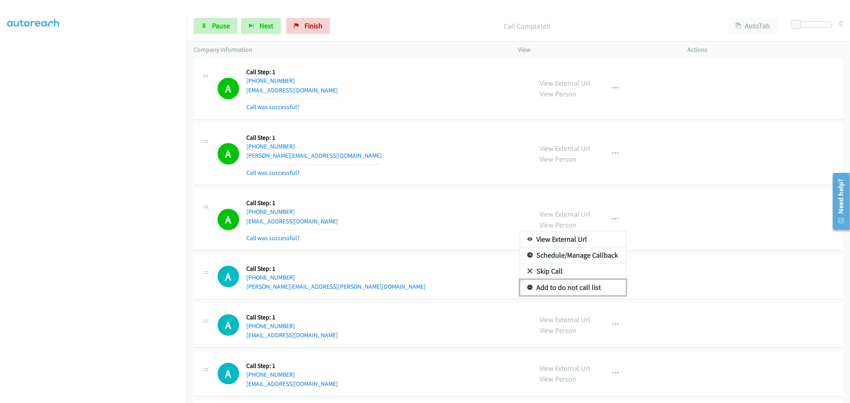
click at [572, 296] on link "Add to do not call list" at bounding box center [573, 288] width 106 height 16
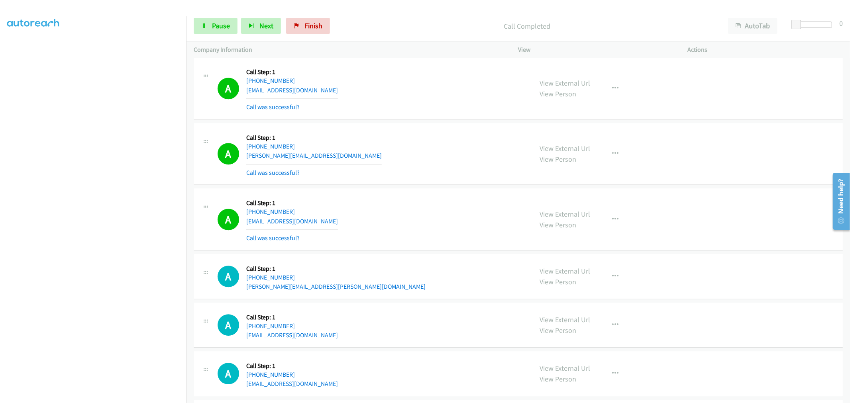
click at [444, 216] on div "A Callback Scheduled Call Step: 1 America/[GEOGRAPHIC_DATA] [PHONE_NUMBER] [EMA…" at bounding box center [372, 219] width 308 height 47
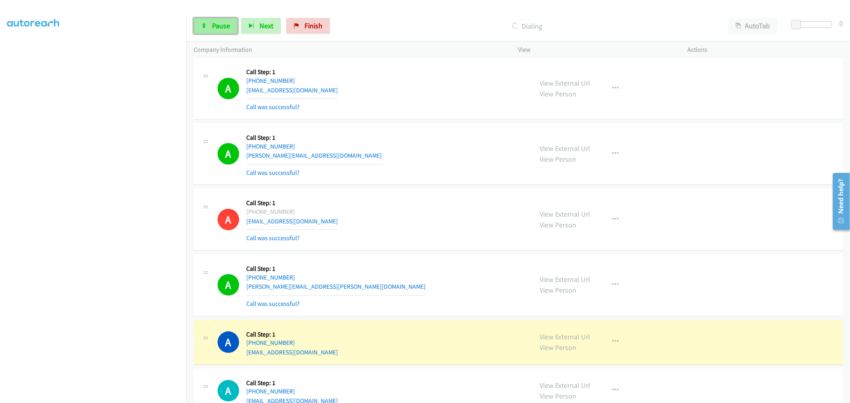
click at [210, 21] on link "Pause" at bounding box center [216, 26] width 44 height 16
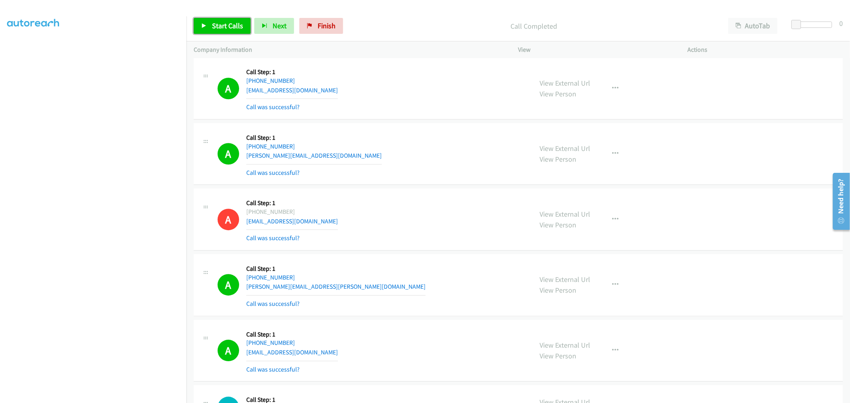
click at [221, 31] on link "Start Calls" at bounding box center [222, 26] width 57 height 16
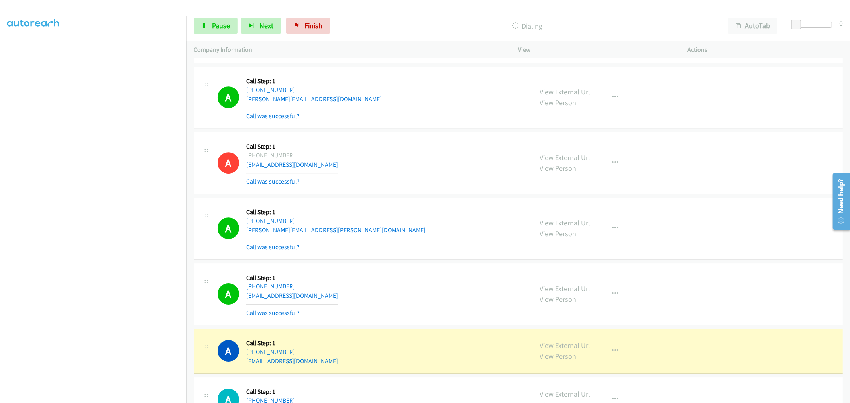
scroll to position [19929, 0]
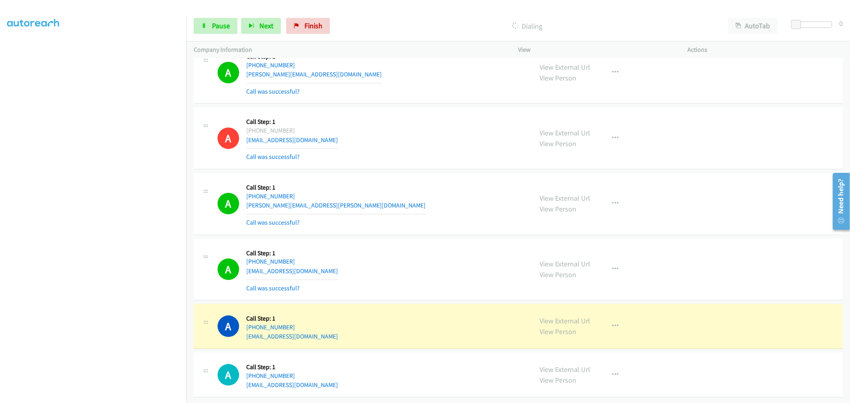
click at [419, 171] on td "A Callback Scheduled Call Step: 1 America/Los_Angeles [PHONE_NUMBER] [PERSON_NA…" at bounding box center [519, 204] width 664 height 66
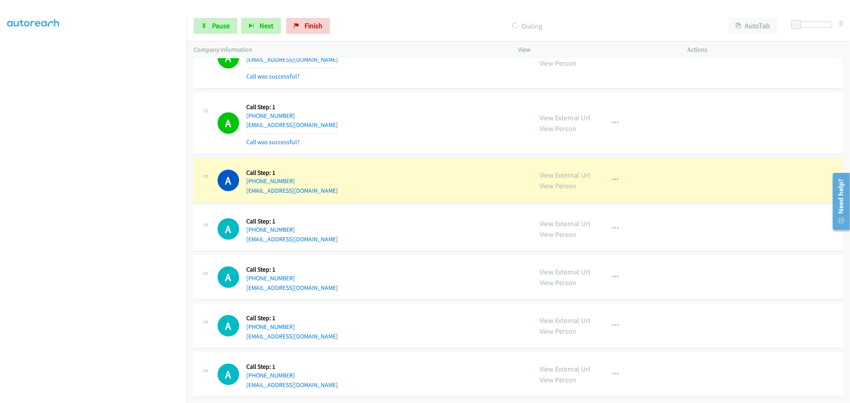
scroll to position [20331, 0]
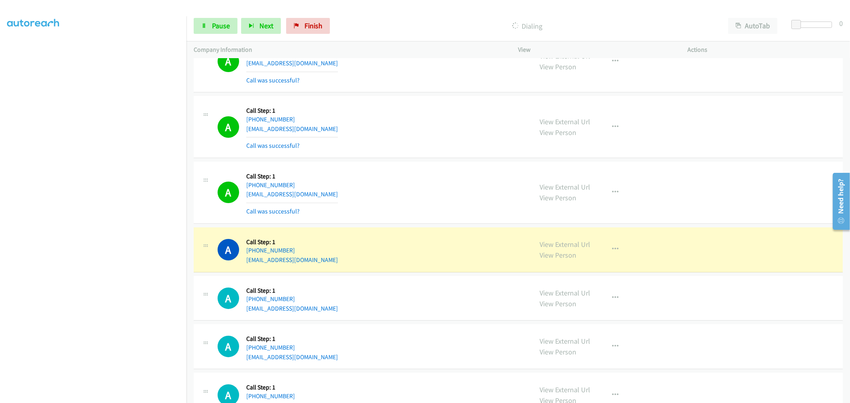
click at [427, 238] on td "A Callback Scheduled Call Step: 1 America/New_York [PHONE_NUMBER] [EMAIL_ADDRES…" at bounding box center [519, 250] width 664 height 49
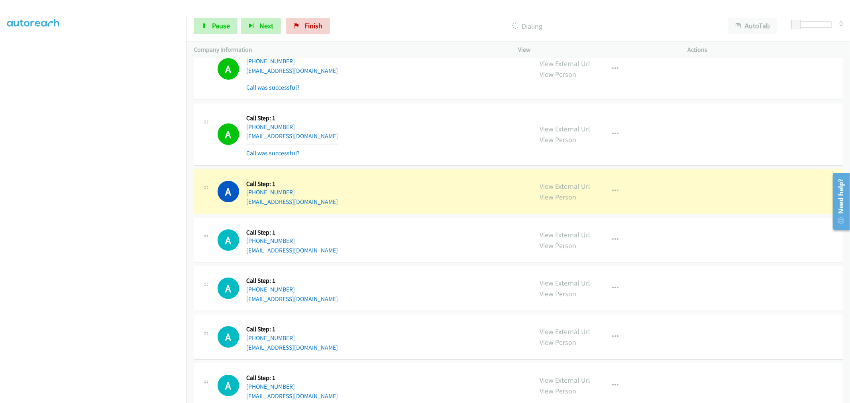
scroll to position [20420, 0]
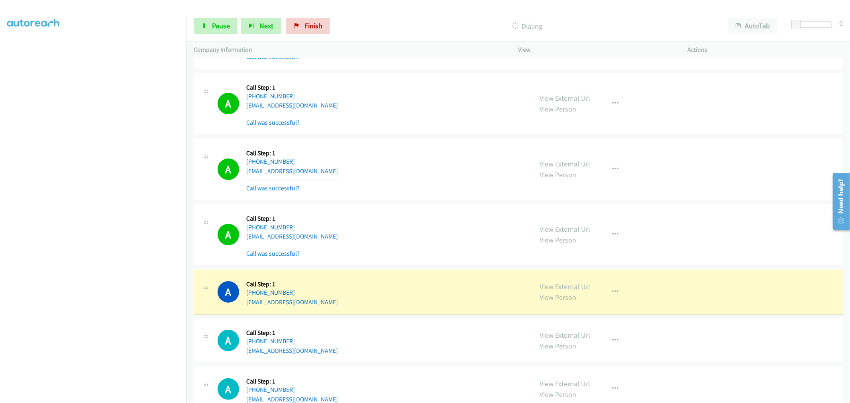
click at [507, 228] on div "A Callback Scheduled Call Step: 1 America/New_York [PHONE_NUMBER] [EMAIL_ADDRES…" at bounding box center [372, 234] width 308 height 47
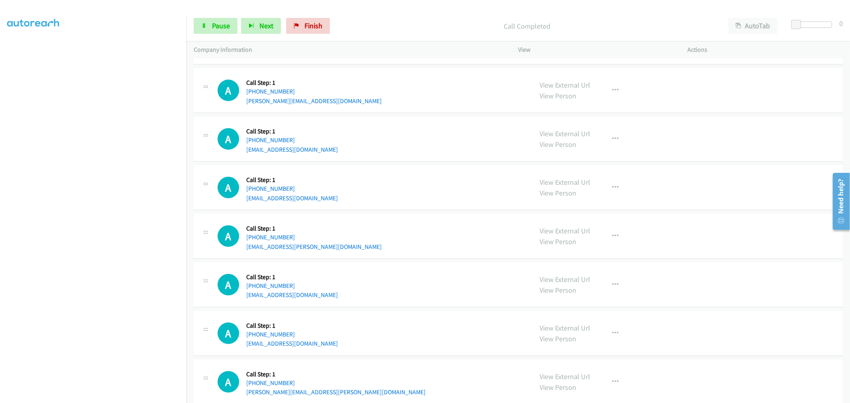
scroll to position [20825, 0]
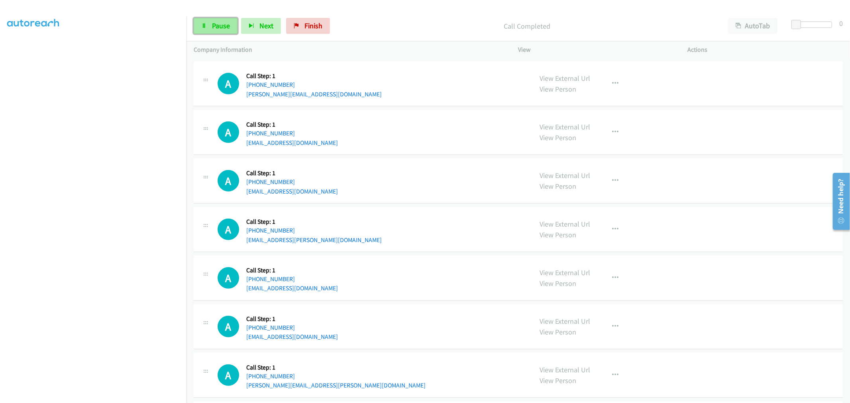
click at [210, 24] on link "Pause" at bounding box center [216, 26] width 44 height 16
click at [225, 28] on span "Start Calls" at bounding box center [227, 25] width 31 height 9
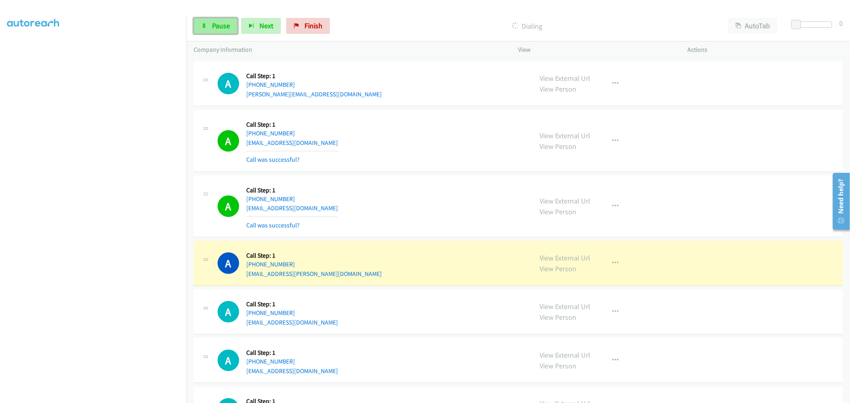
click at [210, 31] on link "Pause" at bounding box center [216, 26] width 44 height 16
